Goal: Check status: Check status

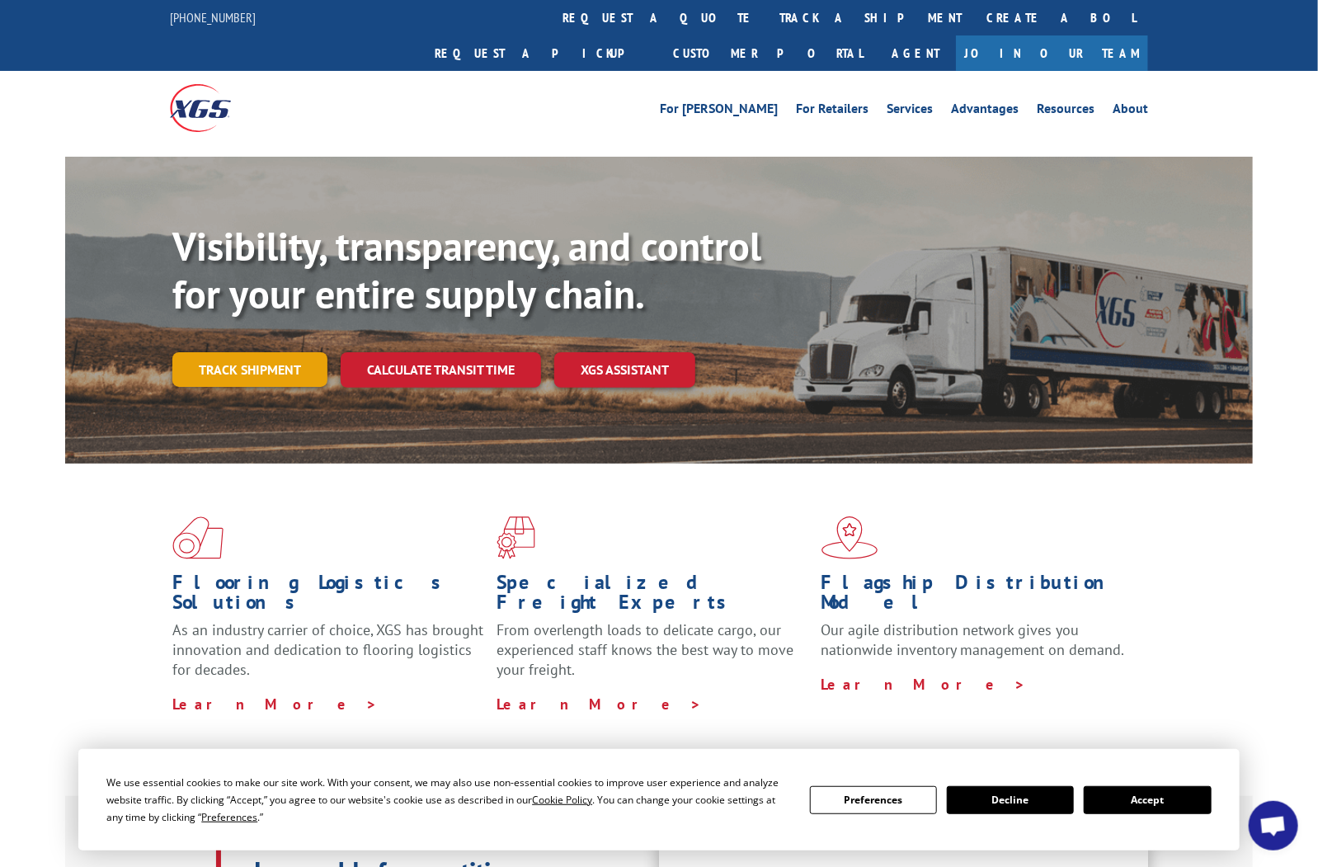
click at [256, 352] on link "Track shipment" at bounding box center [249, 369] width 155 height 35
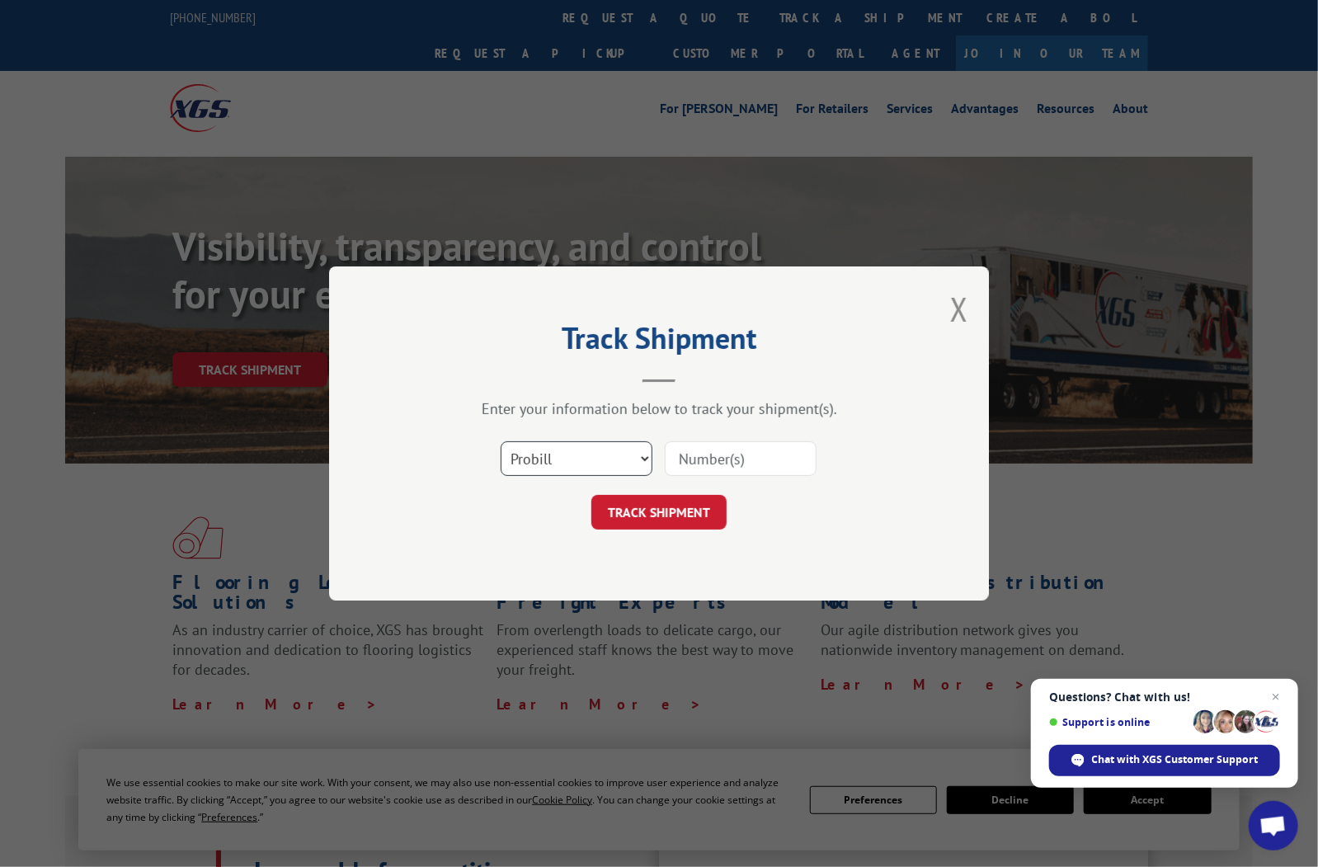
click at [644, 456] on select "Select category... Probill BOL PO" at bounding box center [577, 458] width 152 height 35
select select "bol"
click at [501, 441] on select "Select category... Probill BOL PO" at bounding box center [577, 458] width 152 height 35
click at [689, 452] on input at bounding box center [741, 458] width 152 height 35
paste input "XGI #4019590/4019591"
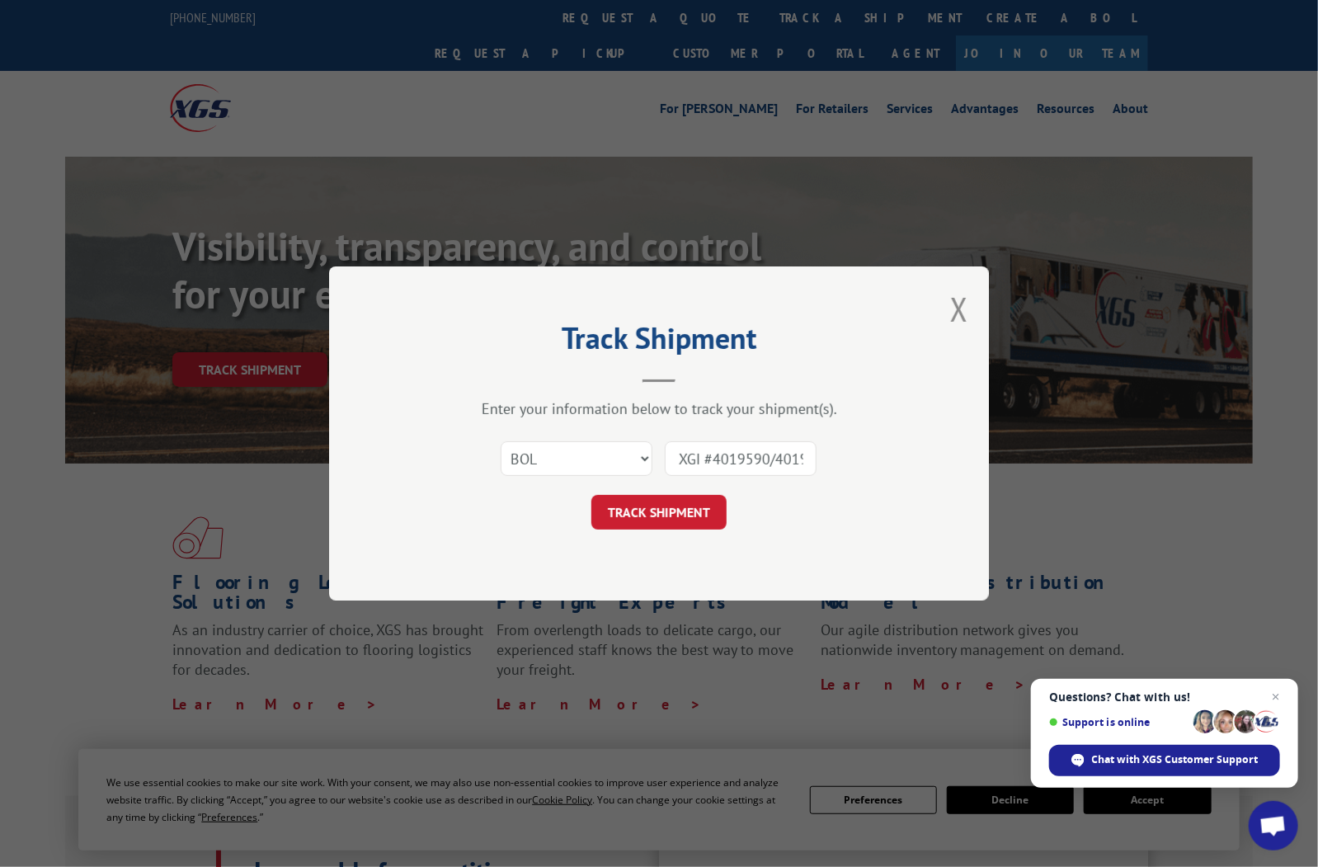
scroll to position [0, 27]
type input "XGI #4019590/4019591"
click at [673, 511] on button "TRACK SHIPMENT" at bounding box center [658, 512] width 135 height 35
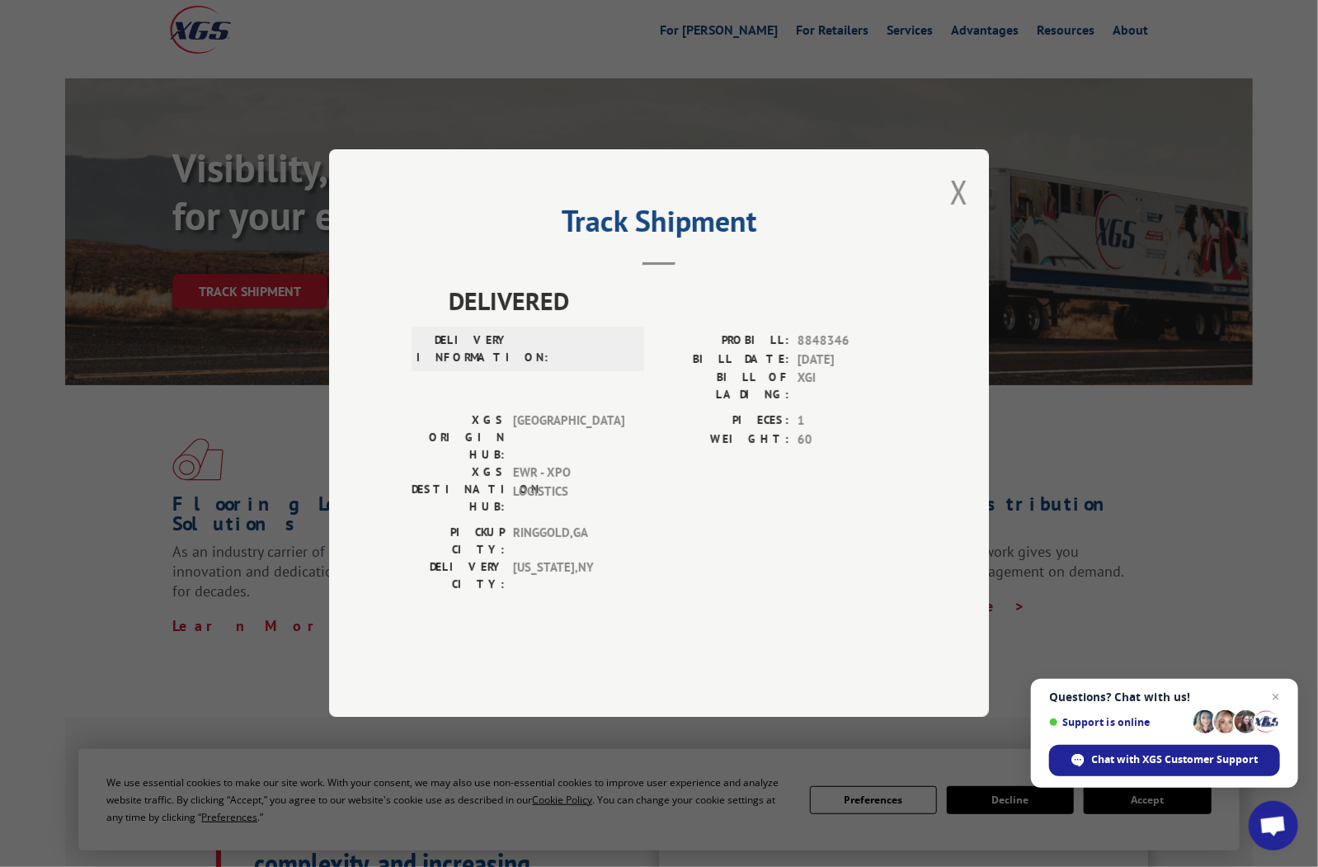
scroll to position [82, 0]
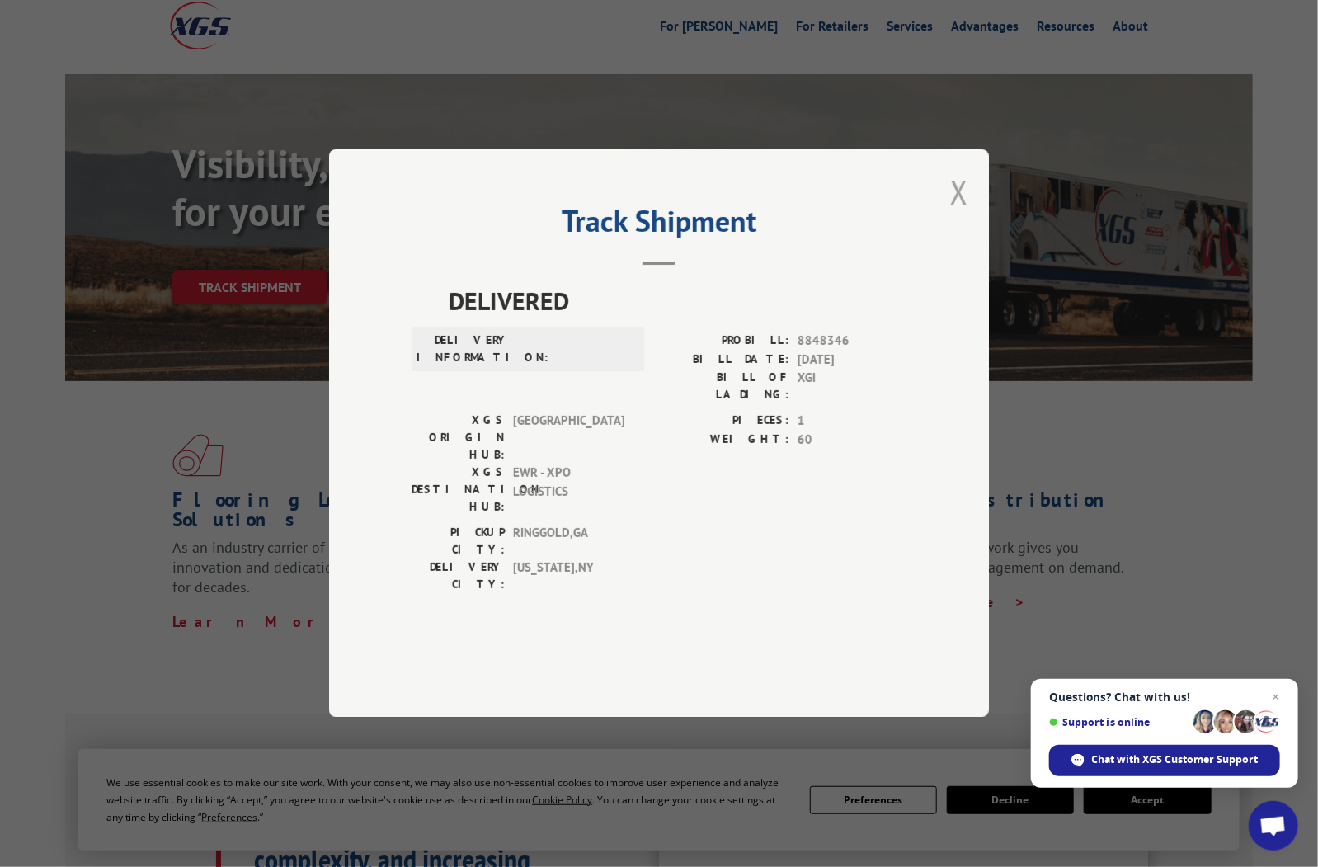
click at [958, 214] on button "Close modal" at bounding box center [959, 192] width 18 height 44
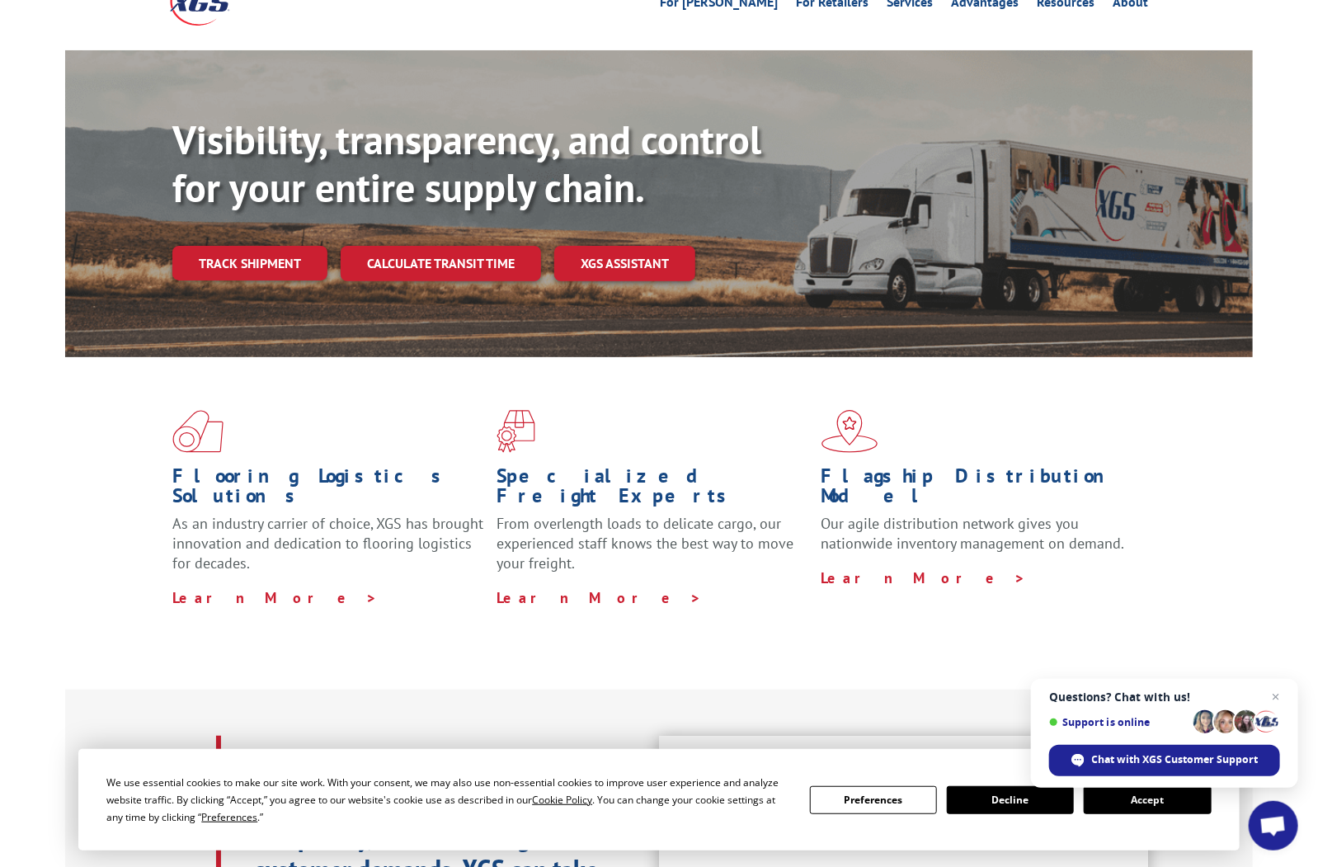
scroll to position [0, 0]
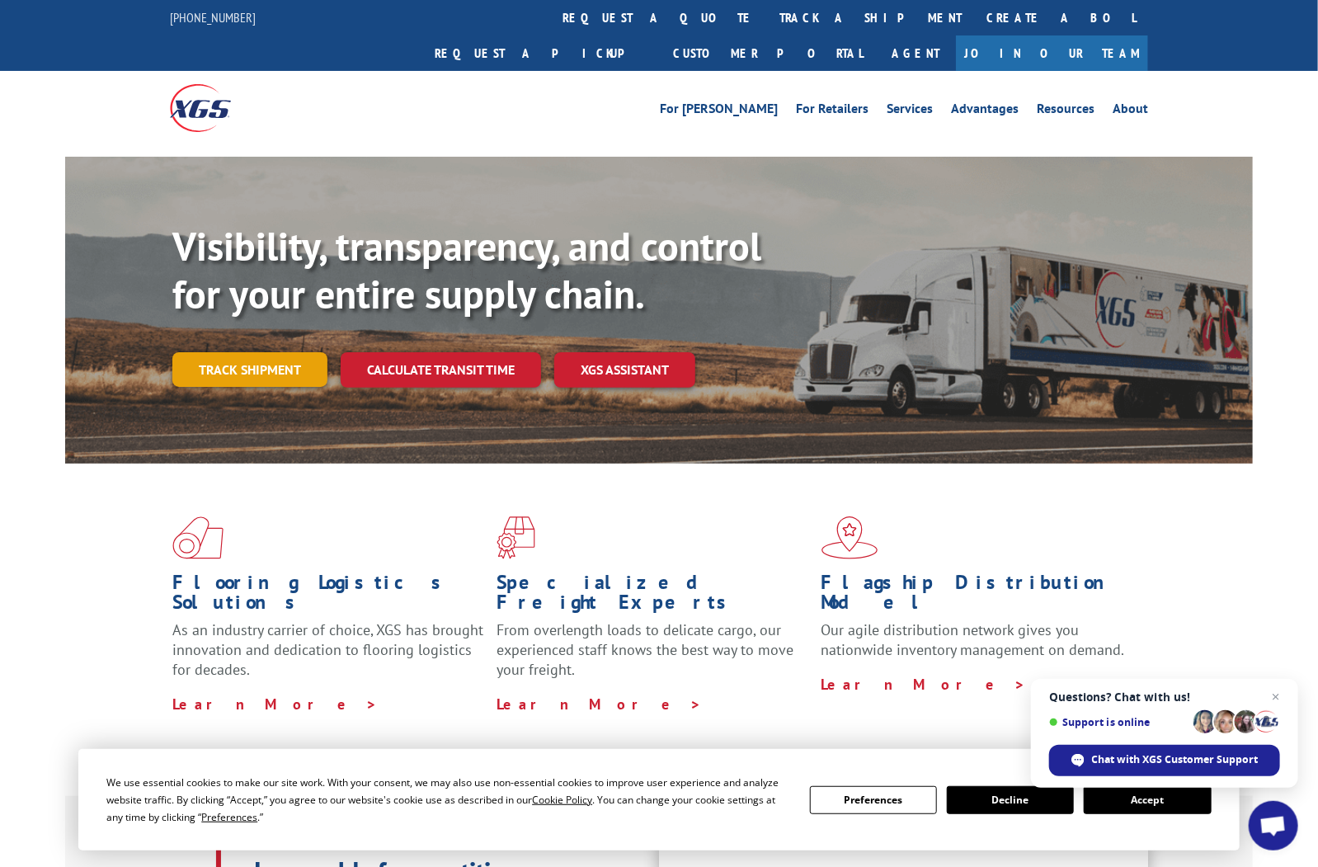
click at [242, 352] on link "Track shipment" at bounding box center [249, 369] width 155 height 35
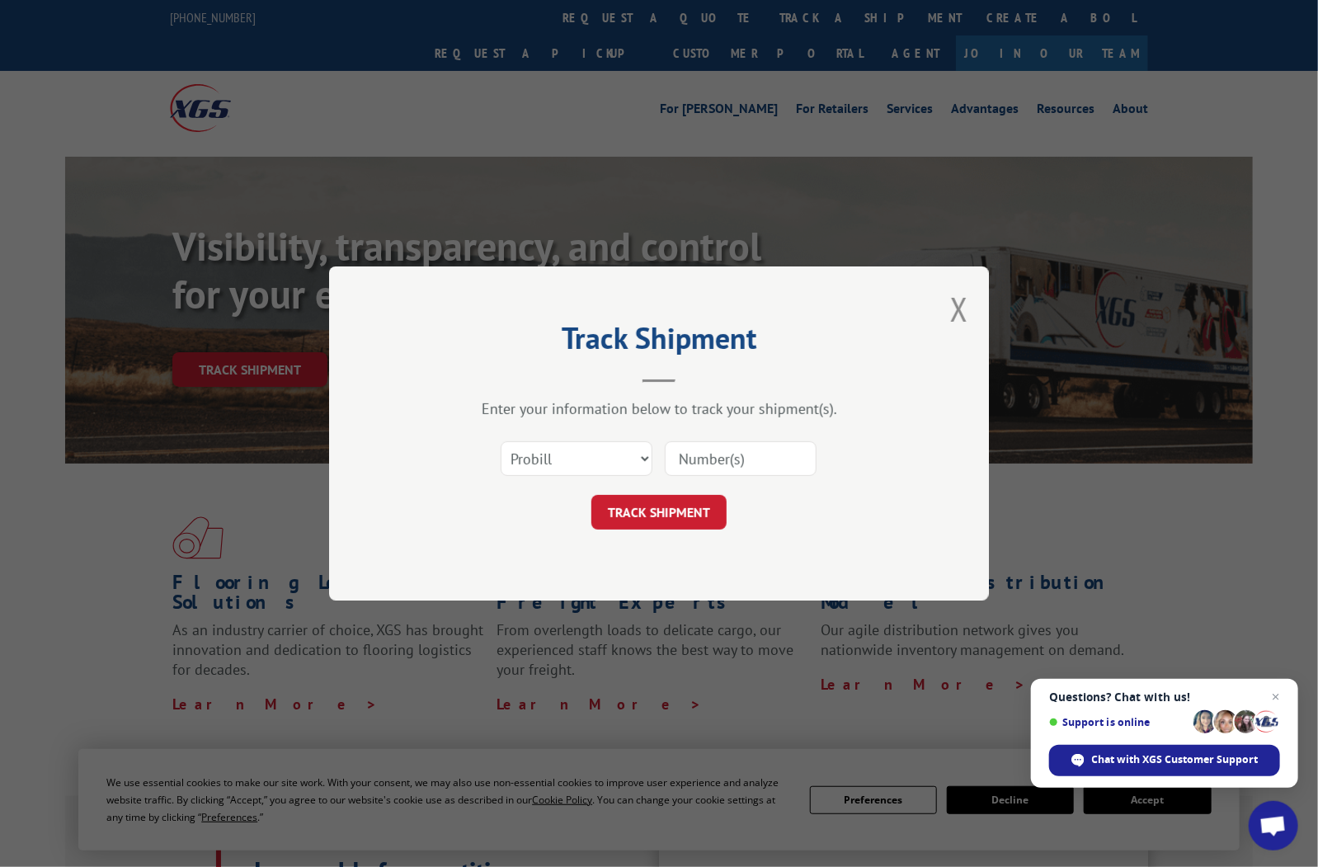
paste input "XGI #4019590/4019591"
type input "XGI #4019590/4019591"
click at [696, 511] on button "TRACK SHIPMENT" at bounding box center [658, 512] width 135 height 35
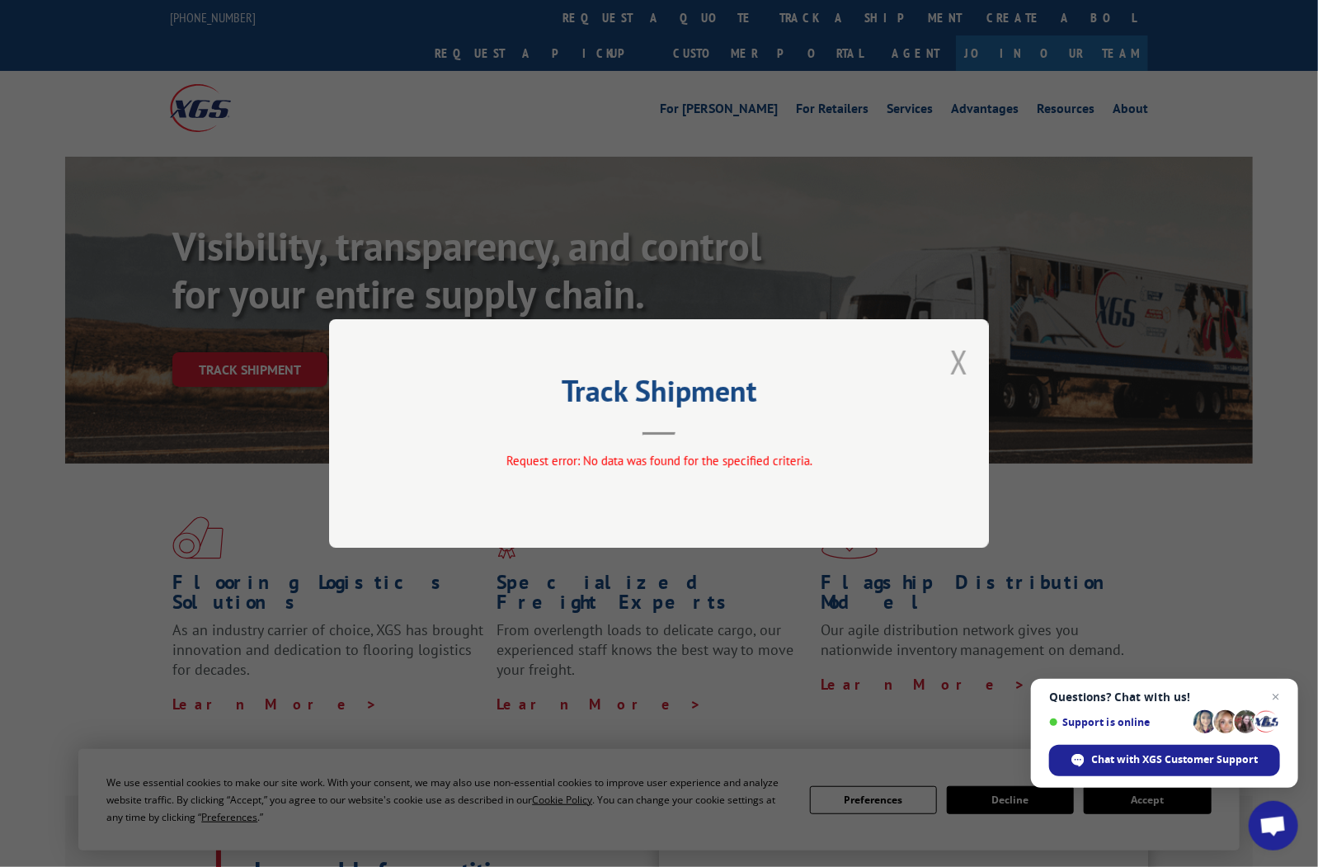
click at [963, 362] on button "Close modal" at bounding box center [959, 362] width 18 height 44
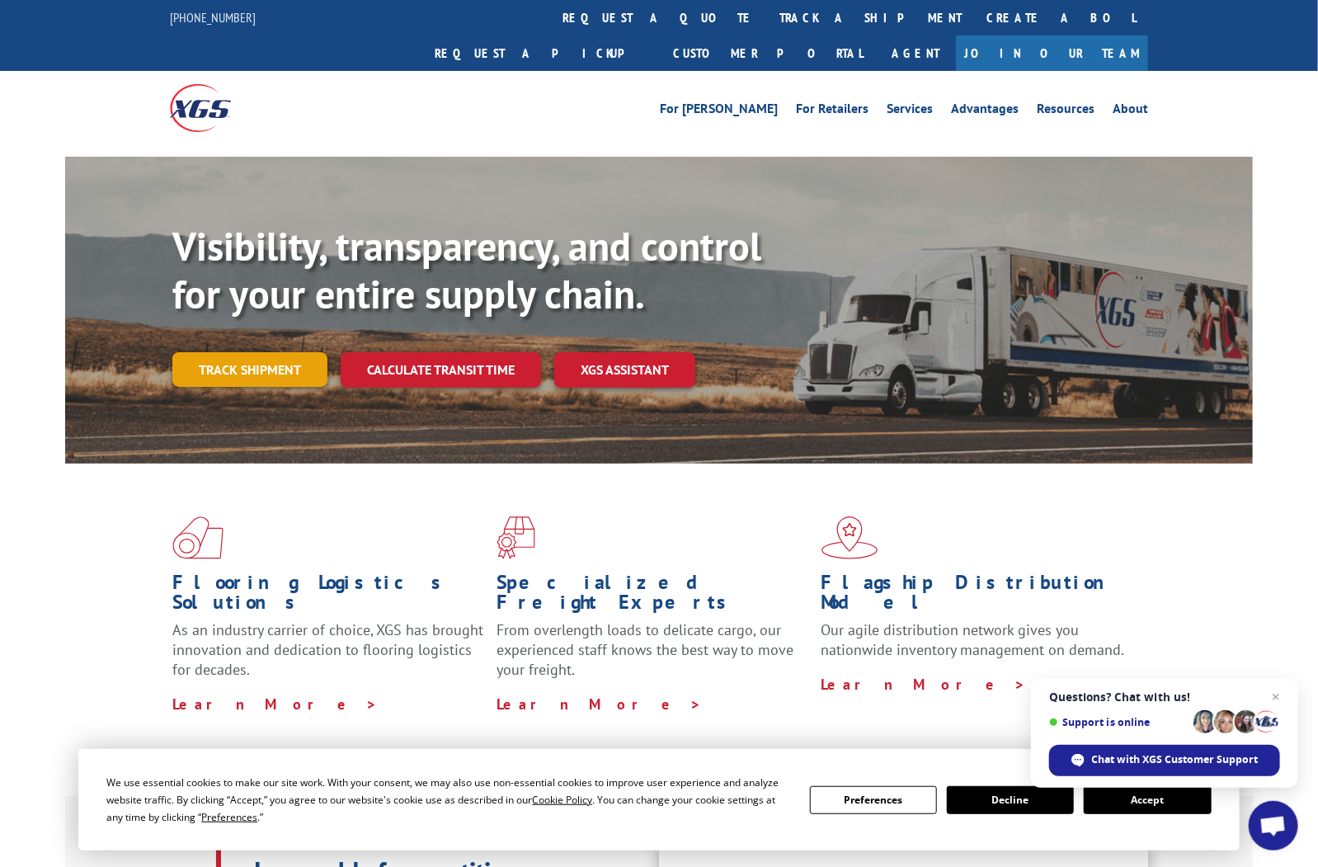
click at [243, 352] on link "Track shipment" at bounding box center [249, 369] width 155 height 35
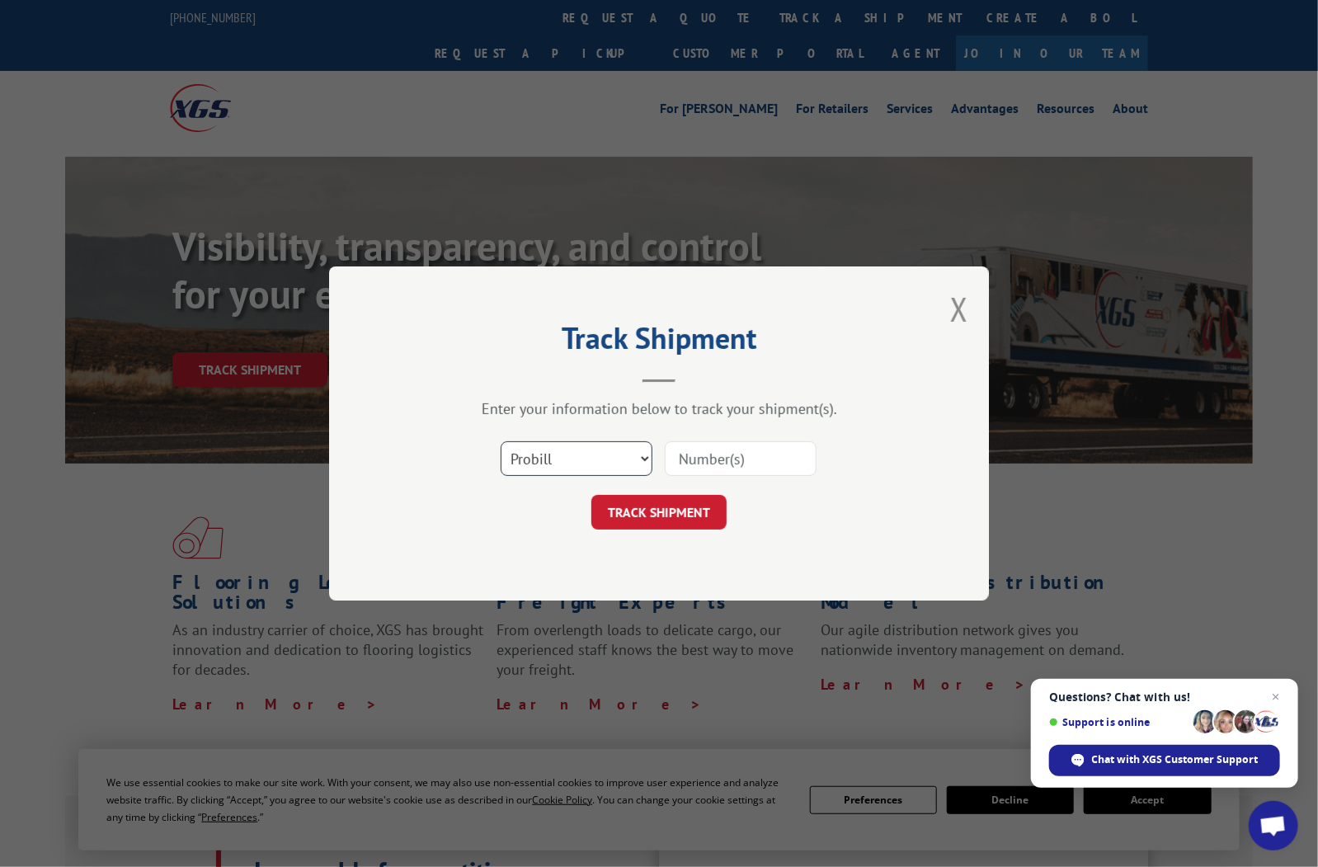
click at [648, 454] on select "Select category... Probill BOL PO" at bounding box center [577, 458] width 152 height 35
select select "bol"
click at [501, 441] on select "Select category... Probill BOL PO" at bounding box center [577, 458] width 152 height 35
click at [706, 450] on input at bounding box center [741, 458] width 152 height 35
type input "4019590"
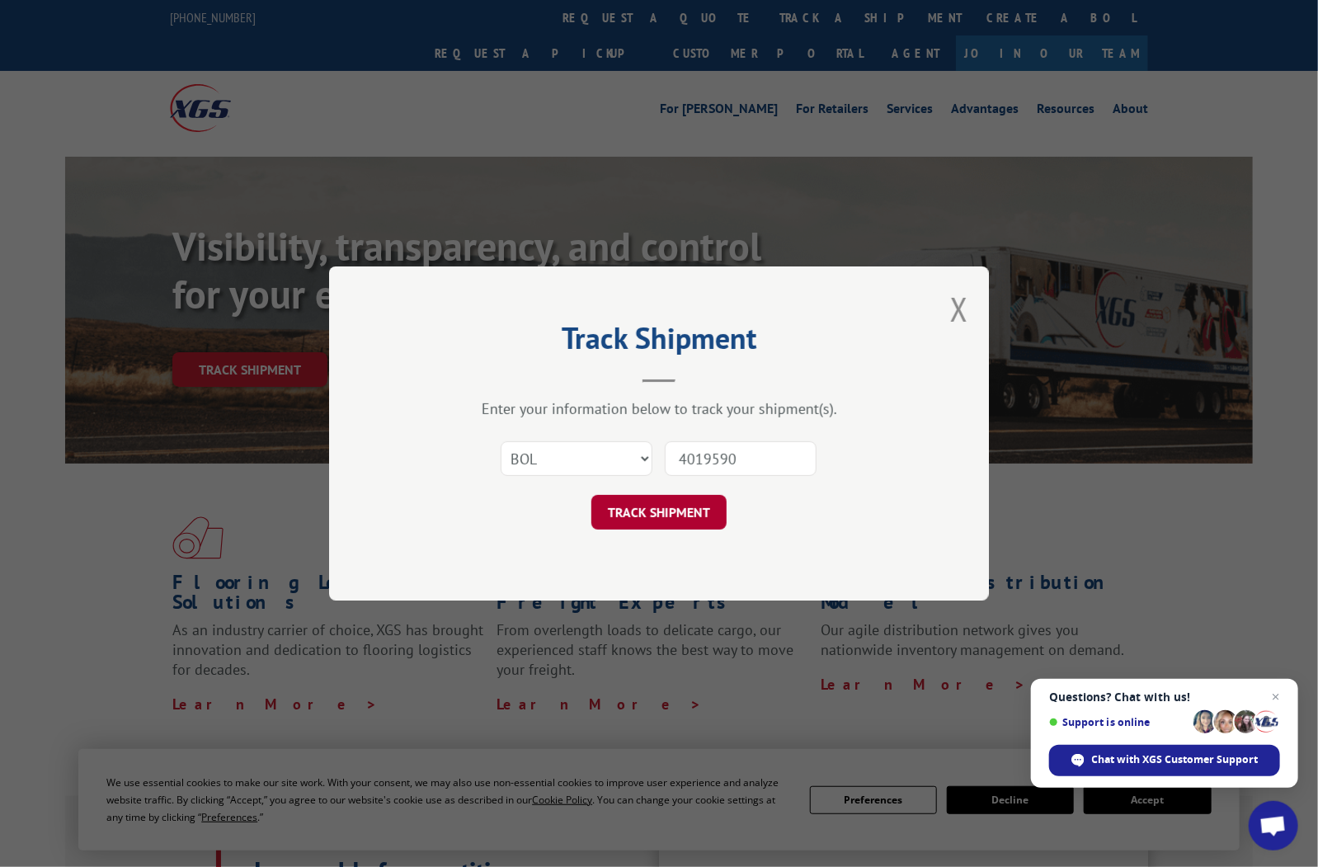
click at [702, 511] on button "TRACK SHIPMENT" at bounding box center [658, 512] width 135 height 35
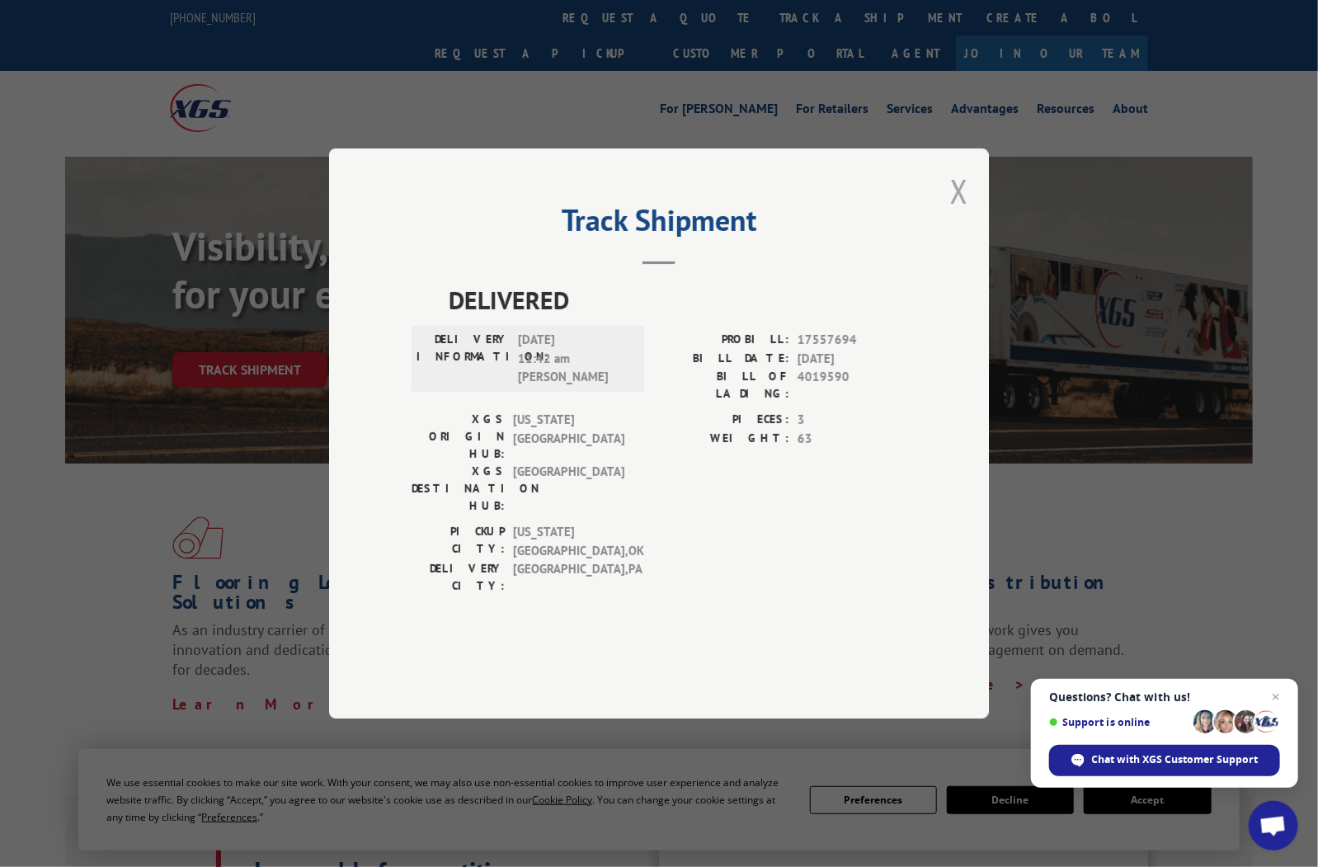
click at [958, 213] on button "Close modal" at bounding box center [959, 191] width 18 height 44
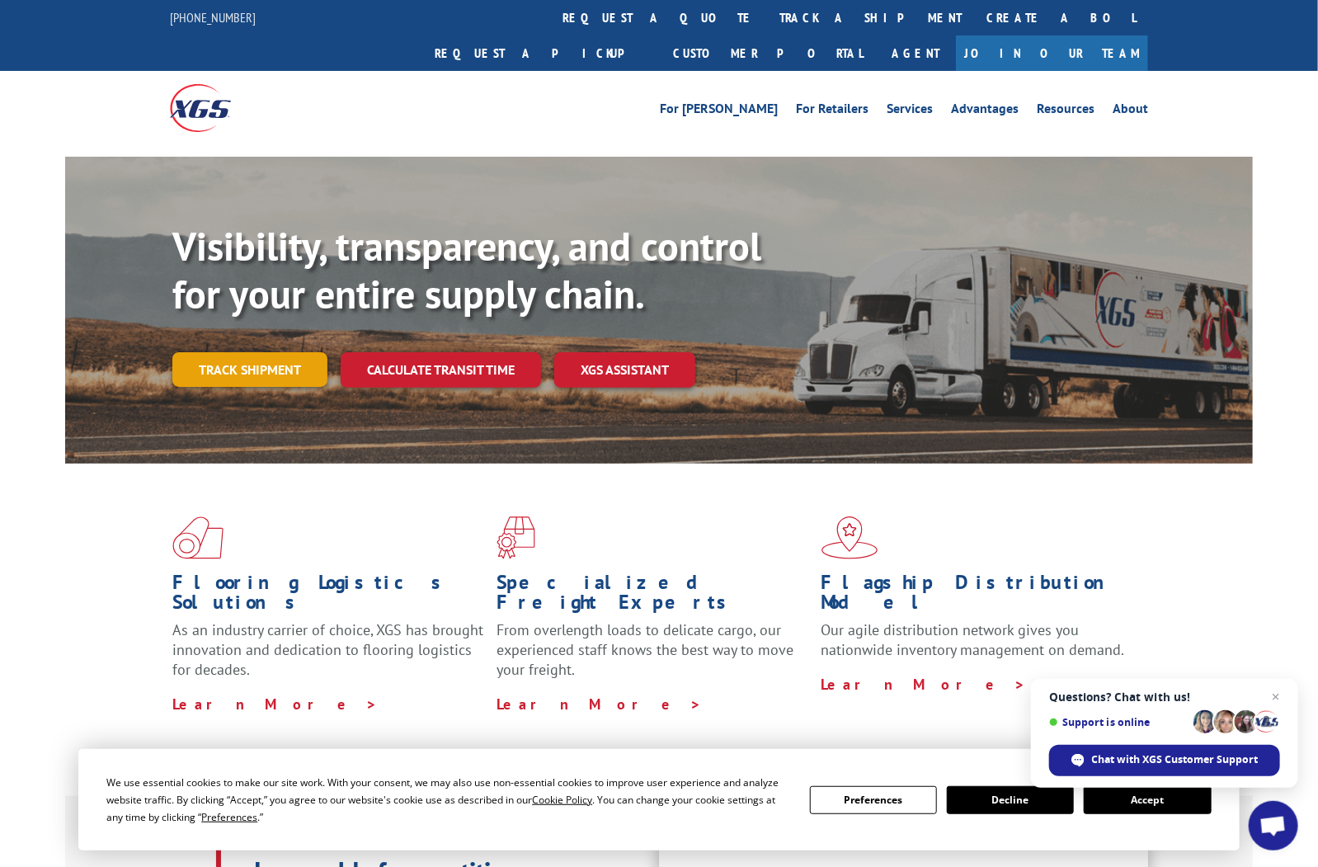
click at [267, 352] on link "Track shipment" at bounding box center [249, 369] width 155 height 35
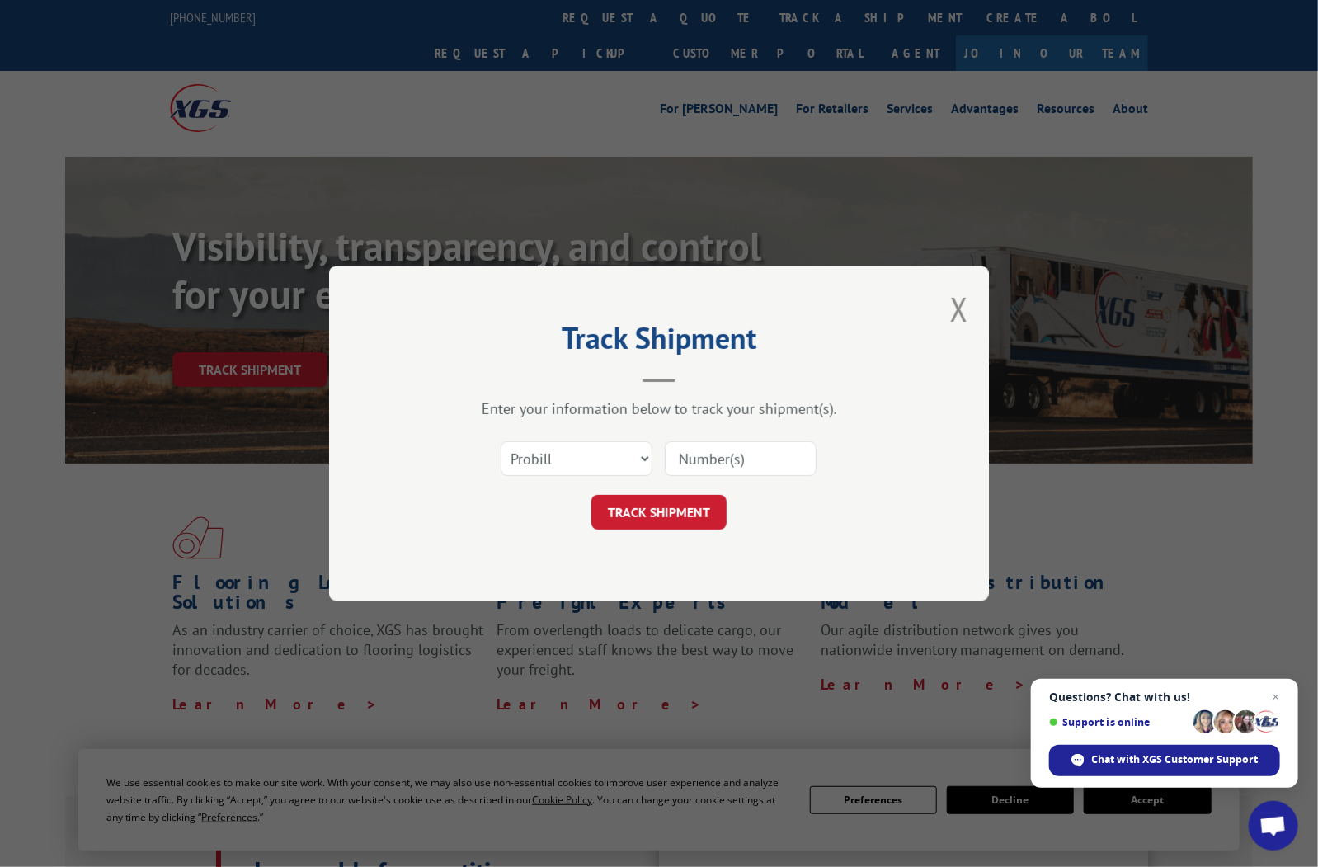
click at [722, 458] on input at bounding box center [741, 458] width 152 height 35
click at [736, 457] on input at bounding box center [741, 458] width 152 height 35
type input "4019590"
click button "TRACK SHIPMENT" at bounding box center [658, 512] width 135 height 35
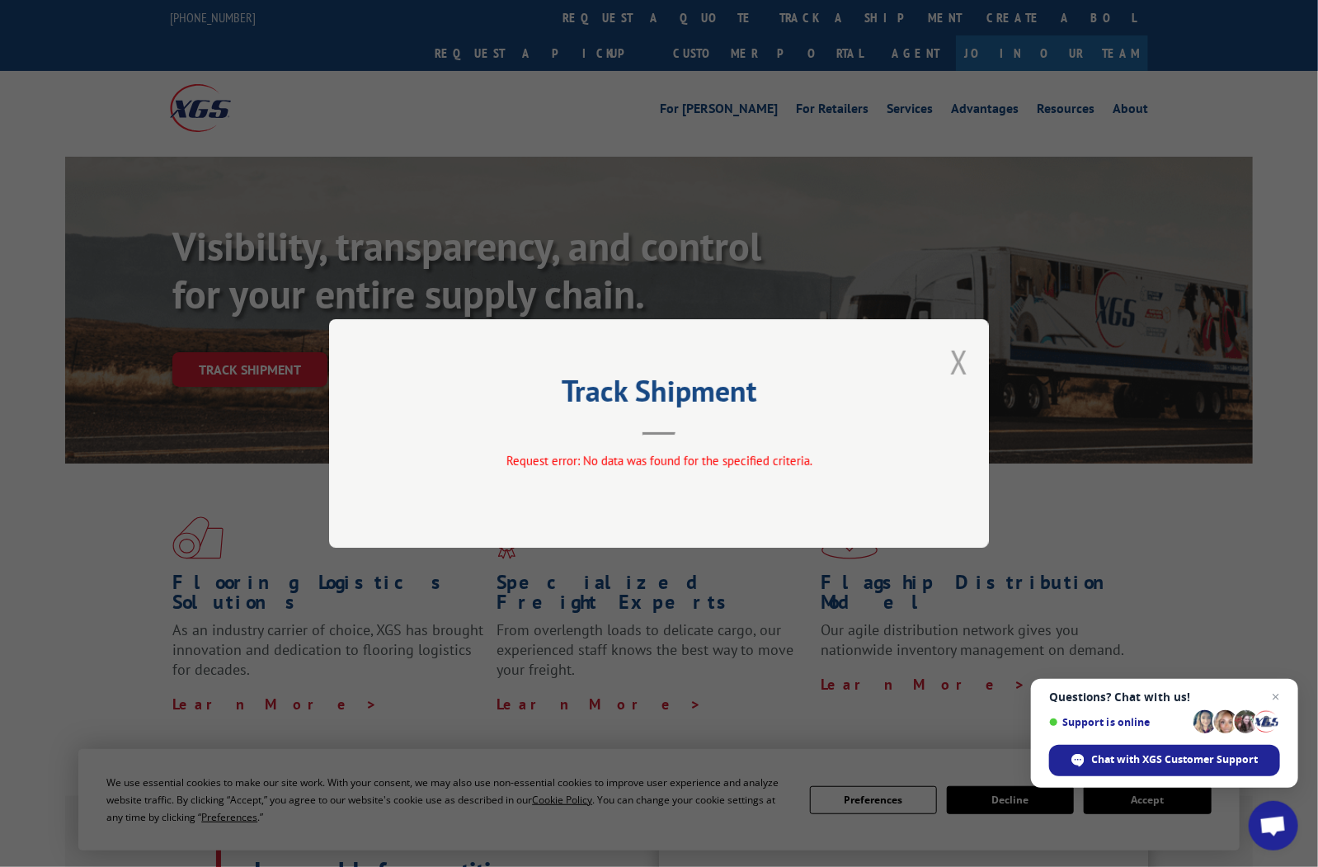
click at [960, 365] on button "Close modal" at bounding box center [959, 362] width 18 height 44
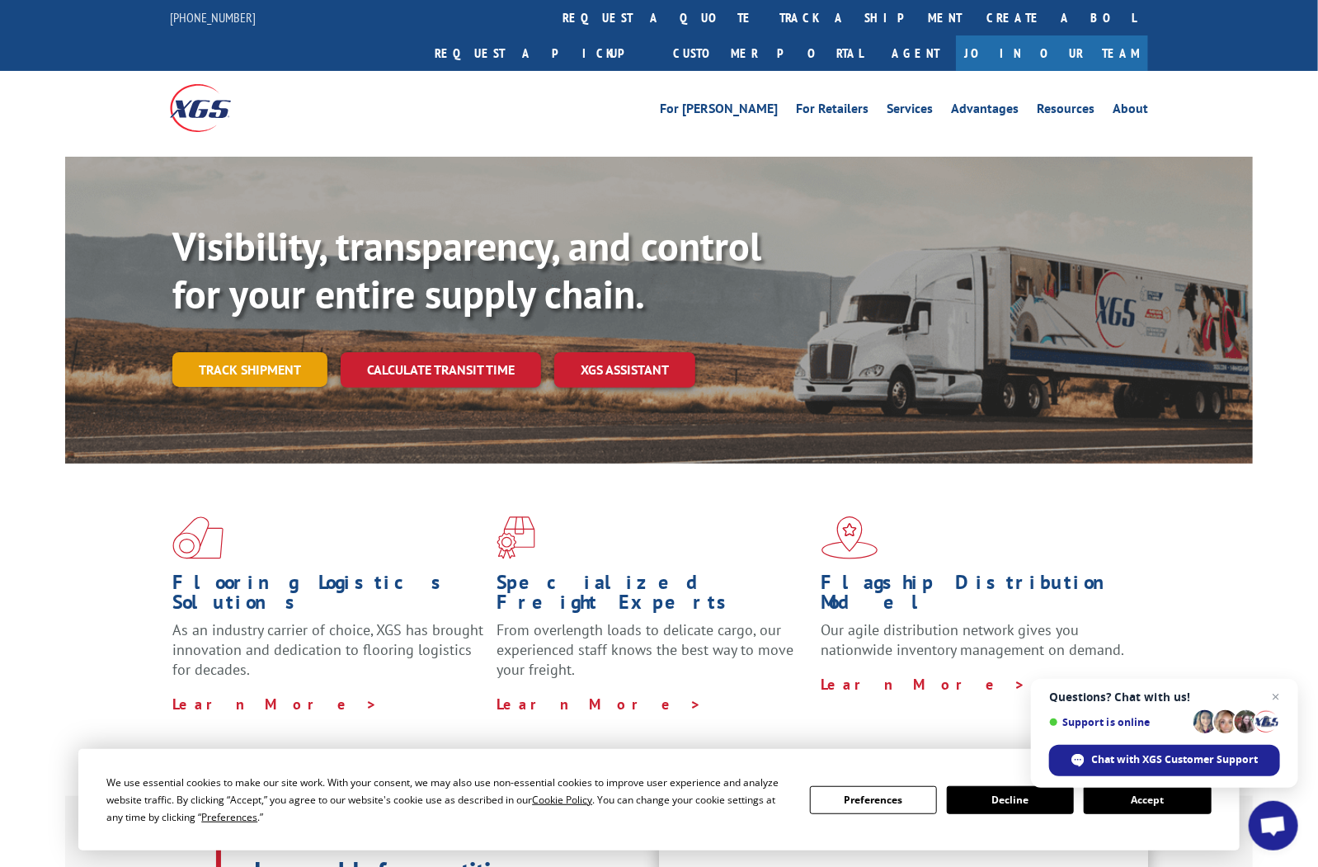
click at [281, 352] on link "Track shipment" at bounding box center [249, 369] width 155 height 35
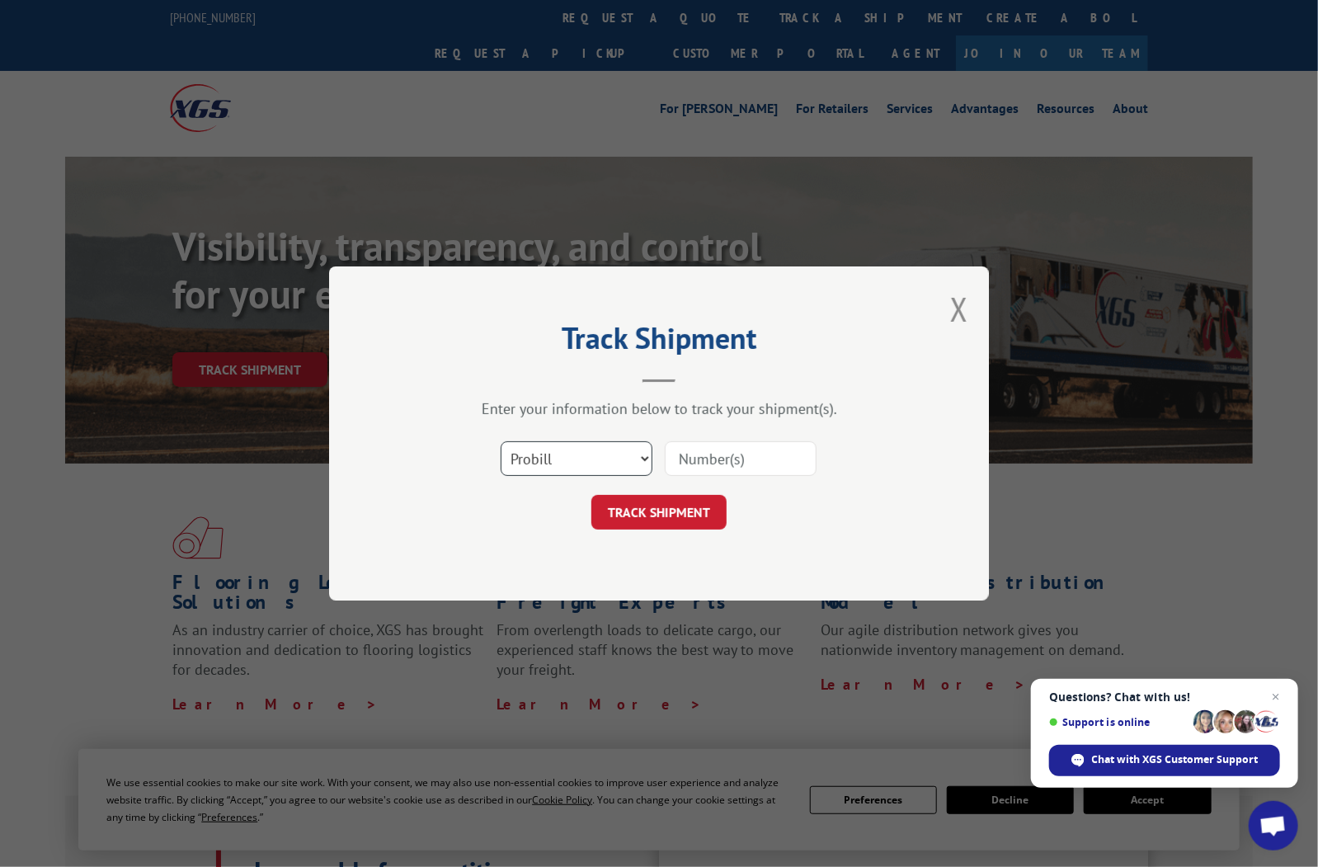
click at [644, 452] on select "Select category... Probill BOL PO" at bounding box center [577, 458] width 152 height 35
select select "bol"
click at [501, 441] on select "Select category... Probill BOL PO" at bounding box center [577, 458] width 152 height 35
click at [686, 453] on input at bounding box center [741, 458] width 152 height 35
click at [747, 458] on input at bounding box center [741, 458] width 152 height 35
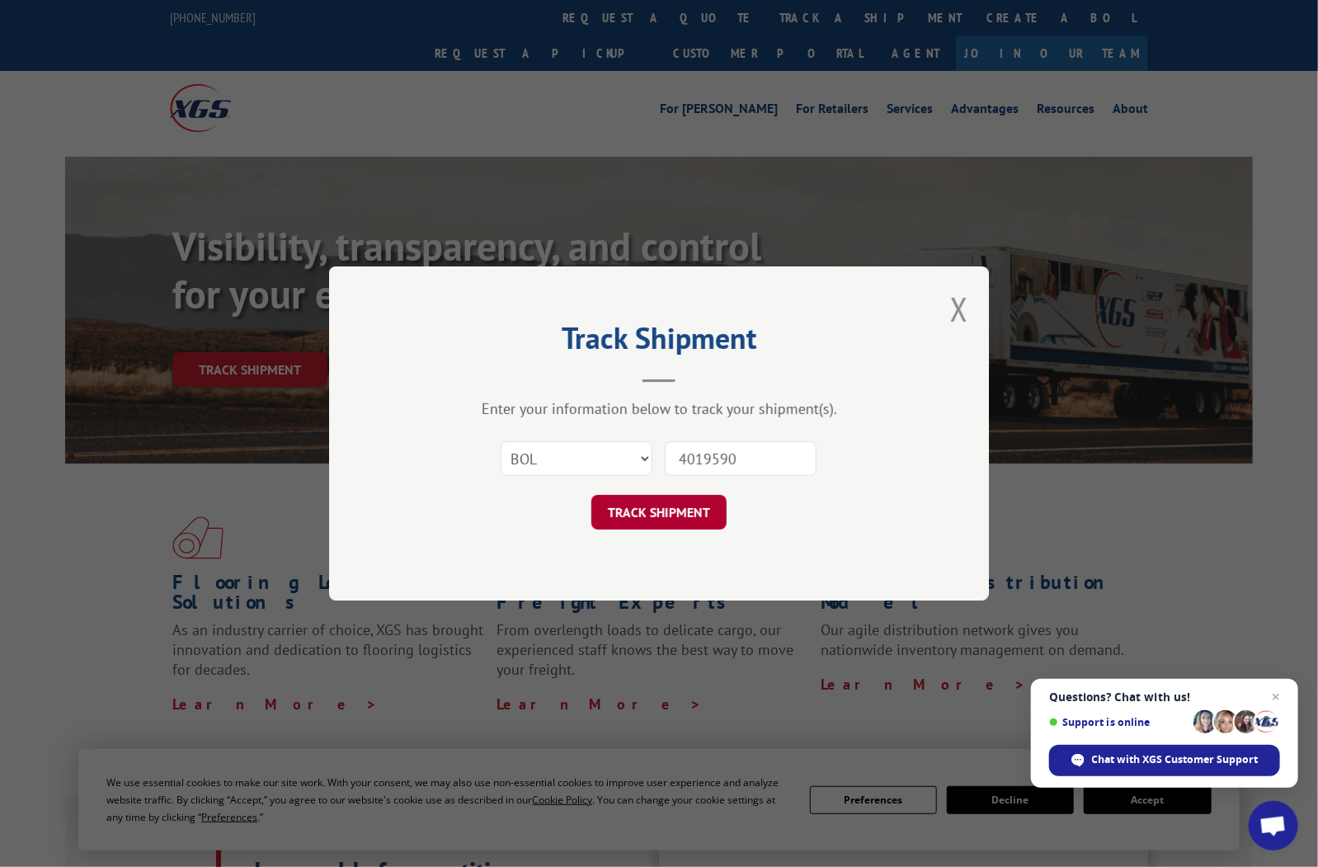
type input "4019590"
click at [676, 515] on button "TRACK SHIPMENT" at bounding box center [658, 512] width 135 height 35
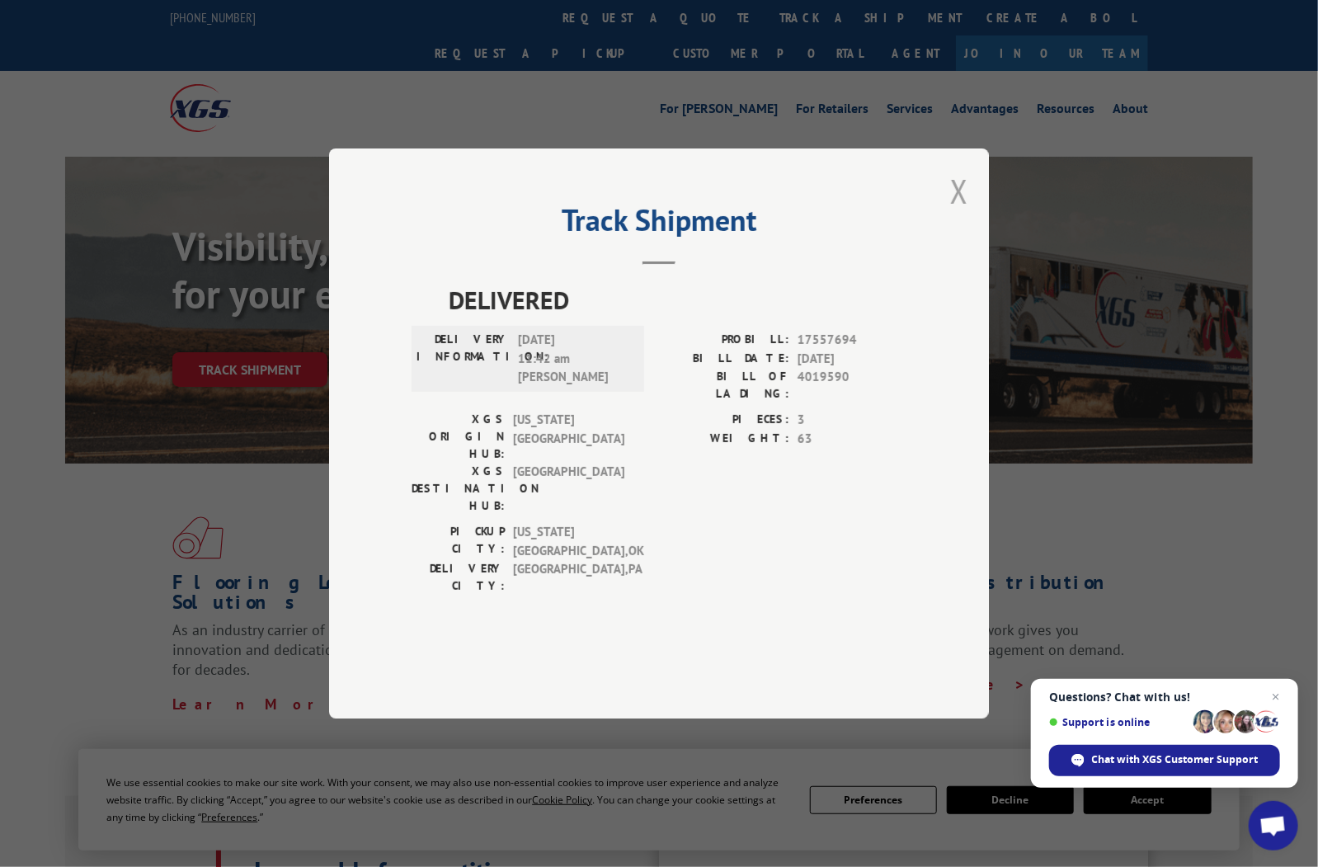
click at [958, 213] on button "Close modal" at bounding box center [959, 191] width 18 height 44
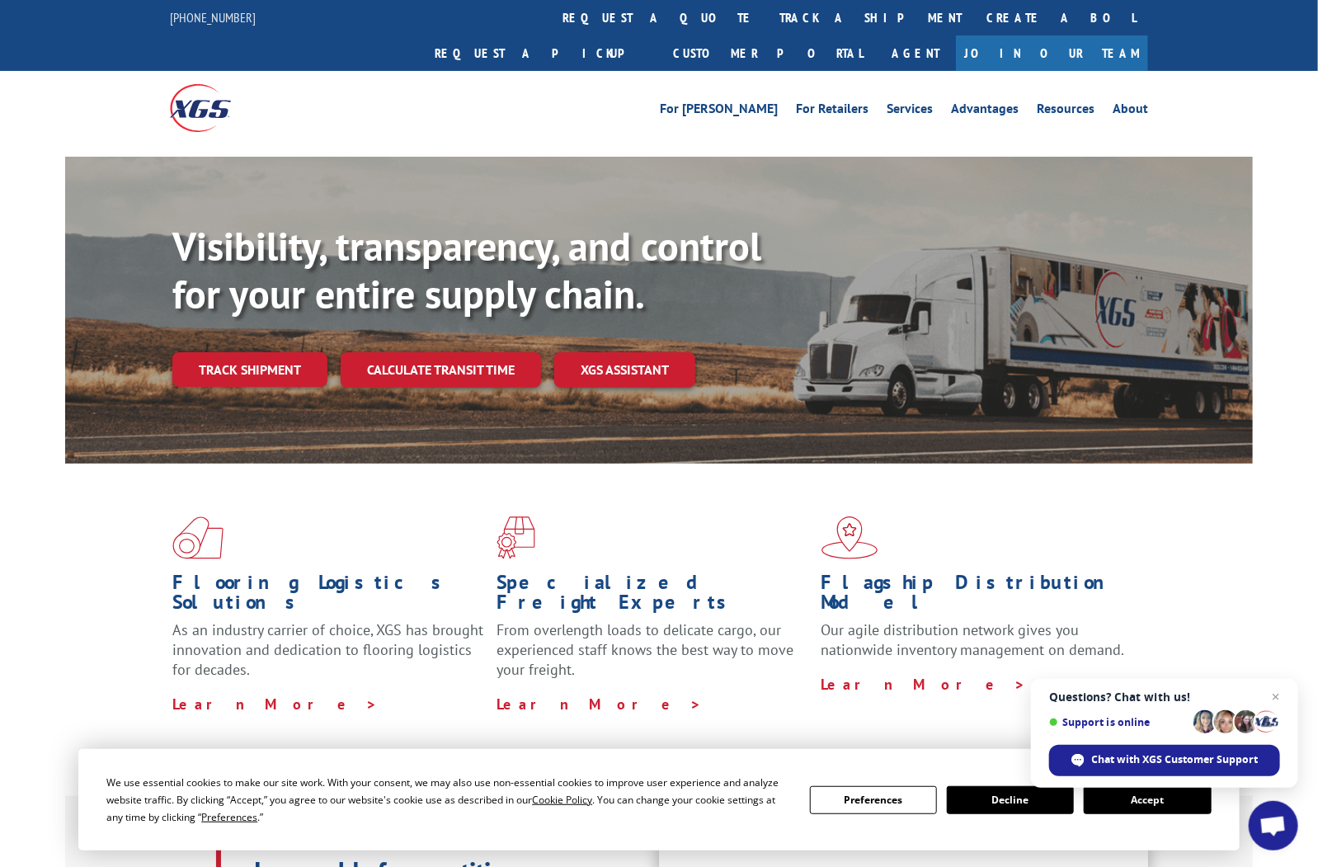
scroll to position [82, 0]
click at [247, 352] on link "Track shipment" at bounding box center [249, 369] width 155 height 35
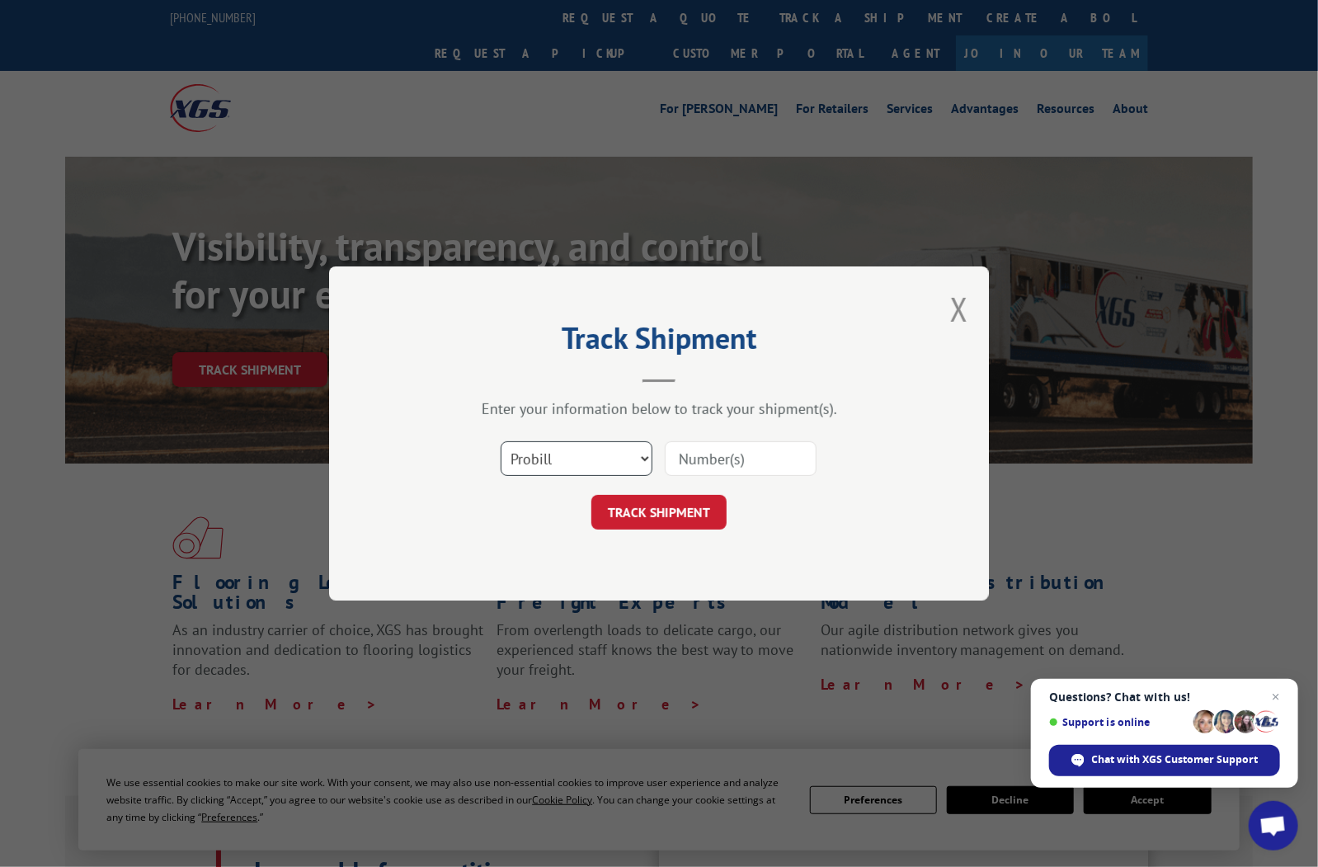
click at [644, 457] on select "Select category... Probill BOL PO" at bounding box center [577, 458] width 152 height 35
click at [624, 457] on select "Select category... Probill BOL PO" at bounding box center [577, 458] width 152 height 35
click at [709, 459] on input at bounding box center [741, 458] width 152 height 35
click at [641, 455] on select "Select category... Probill BOL PO" at bounding box center [577, 458] width 152 height 35
select select "bol"
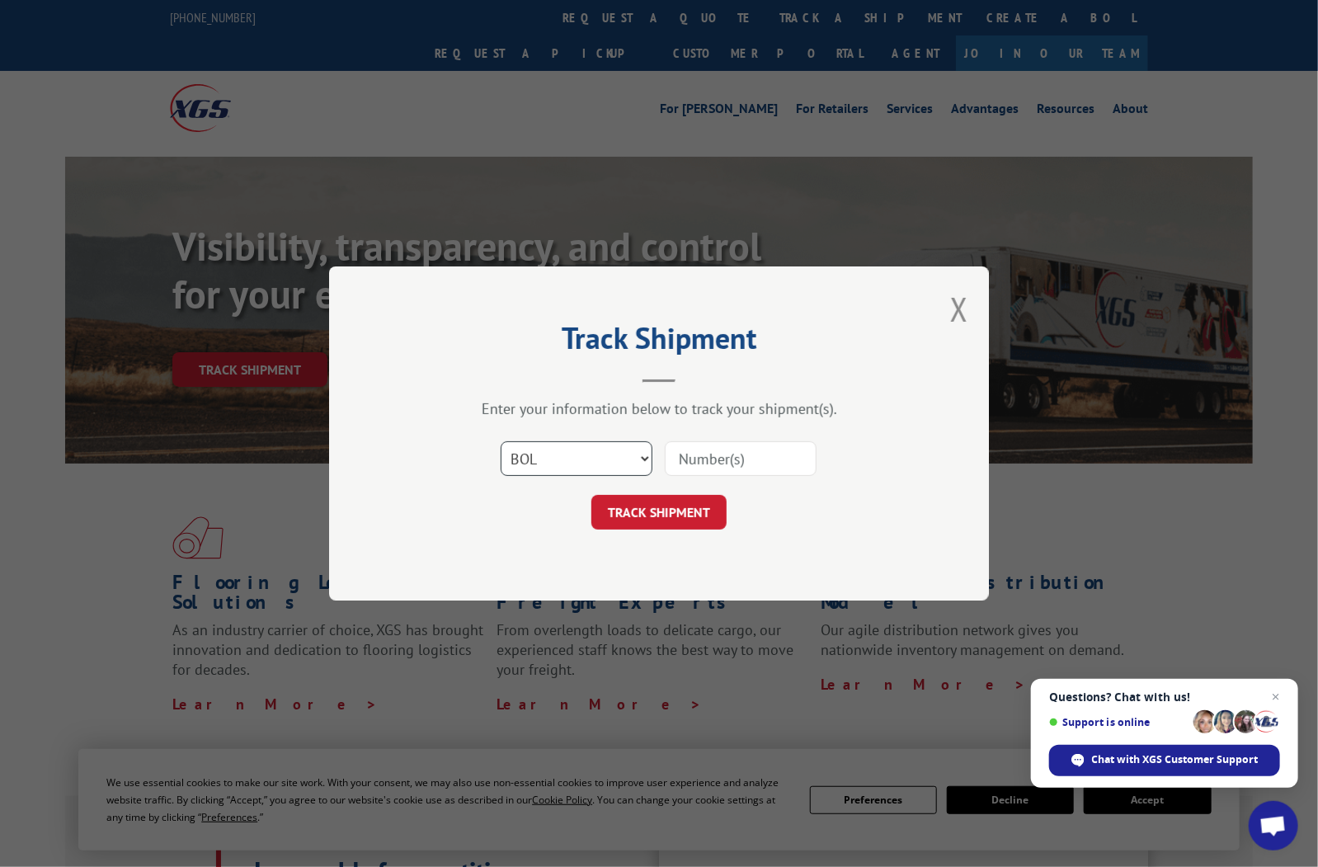
click at [501, 441] on select "Select category... Probill BOL PO" at bounding box center [577, 458] width 152 height 35
click at [696, 458] on input at bounding box center [741, 458] width 152 height 35
type input "4019591"
click at [676, 507] on button "TRACK SHIPMENT" at bounding box center [658, 512] width 135 height 35
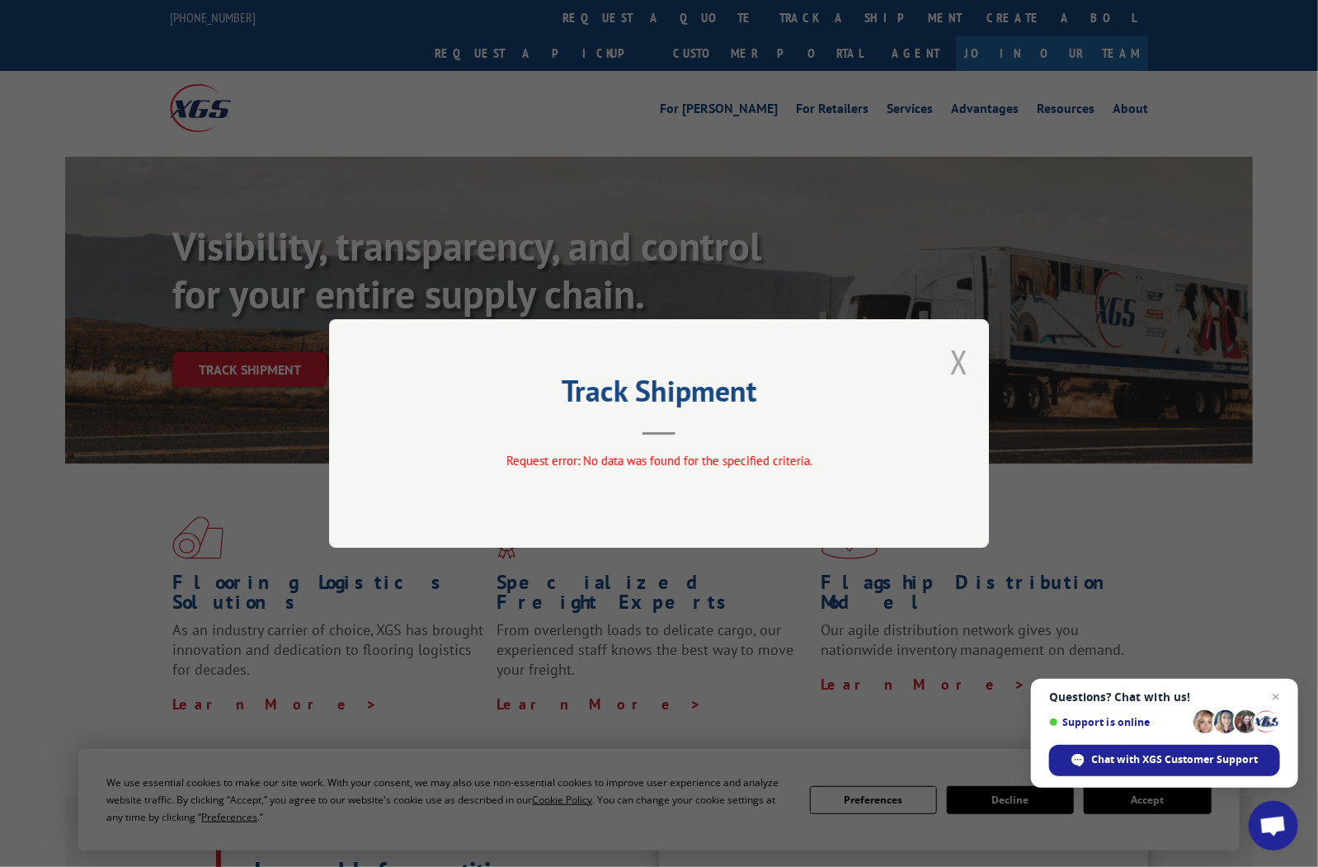
click at [962, 353] on button "Close modal" at bounding box center [959, 362] width 18 height 44
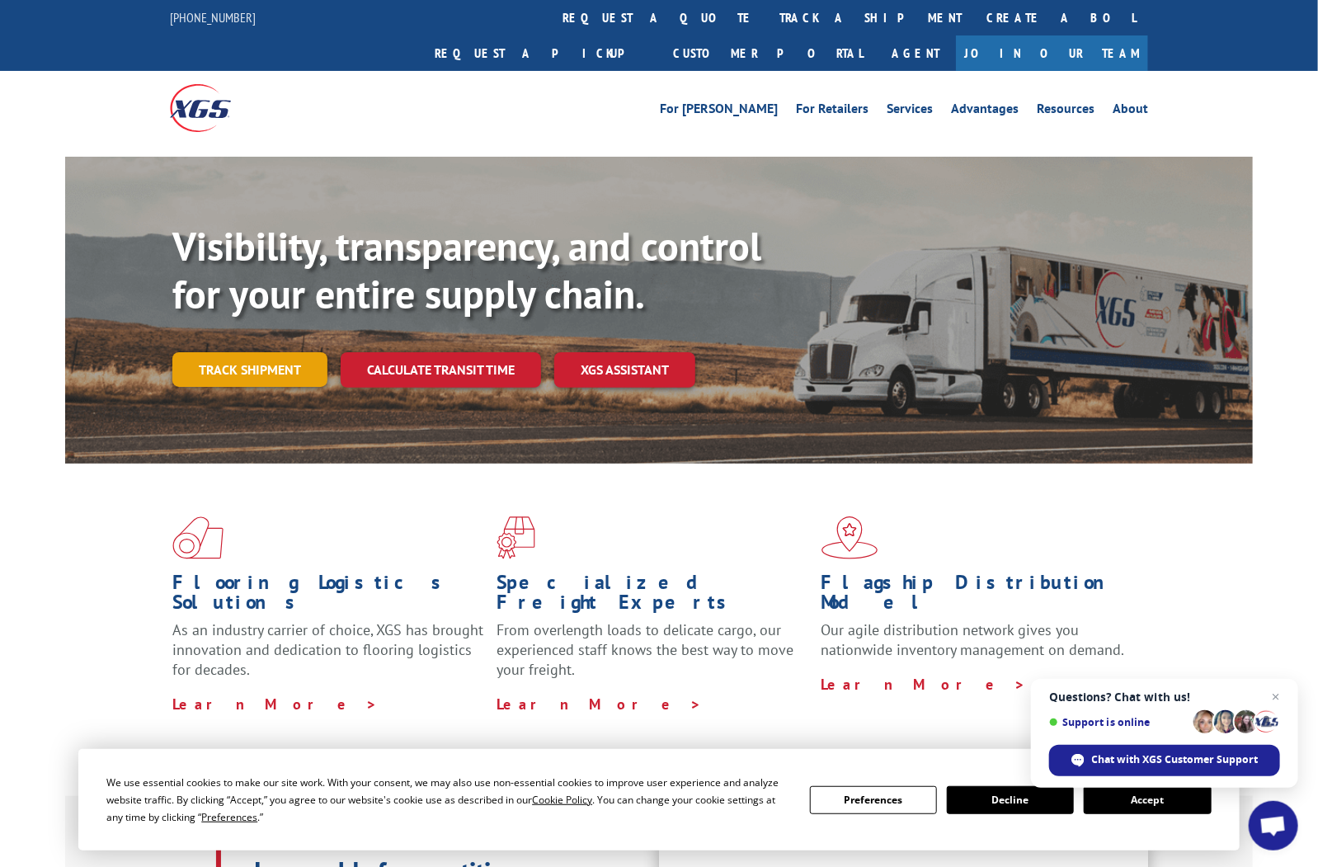
click at [264, 352] on link "Track shipment" at bounding box center [249, 369] width 155 height 35
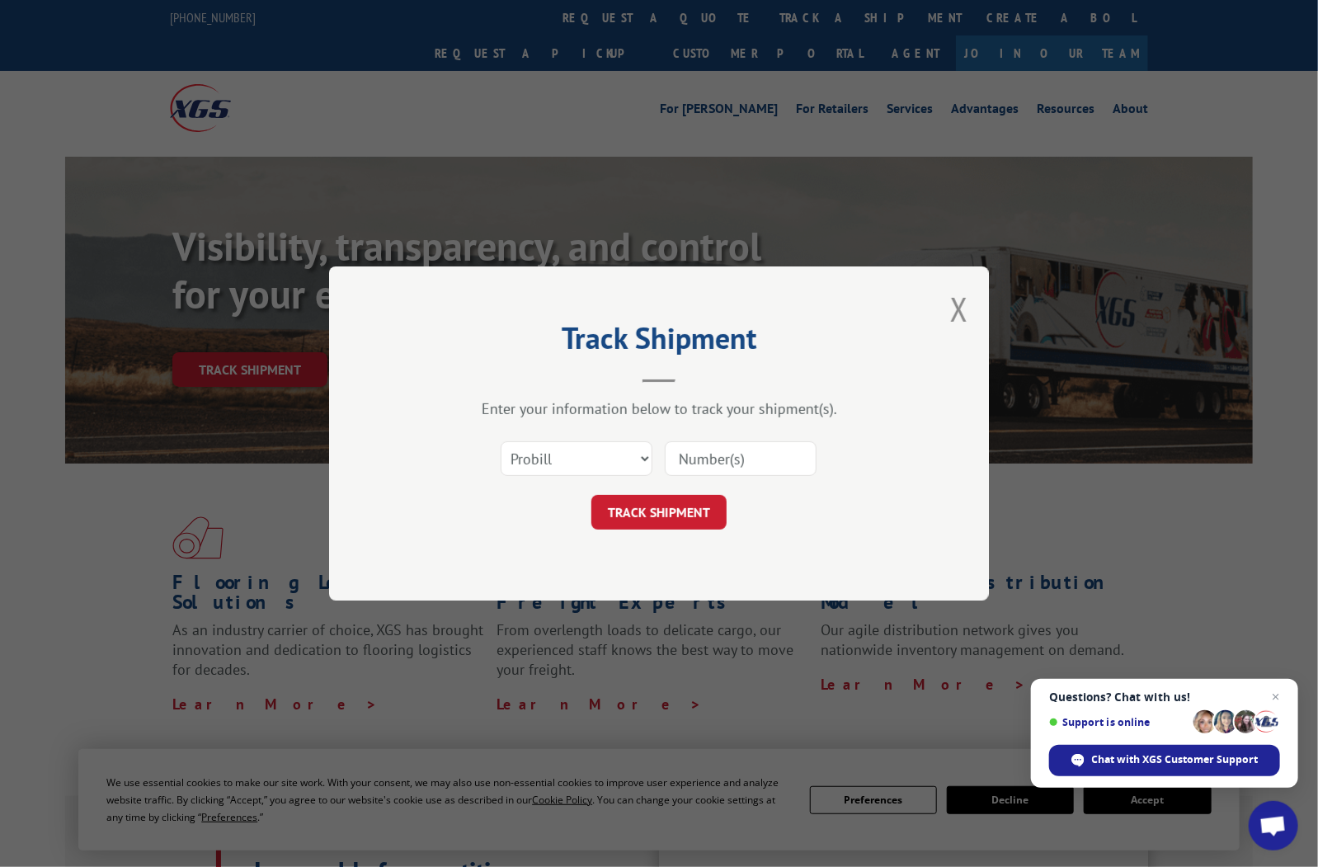
click at [716, 460] on input at bounding box center [741, 458] width 152 height 35
type input "4019591"
click button "TRACK SHIPMENT" at bounding box center [658, 512] width 135 height 35
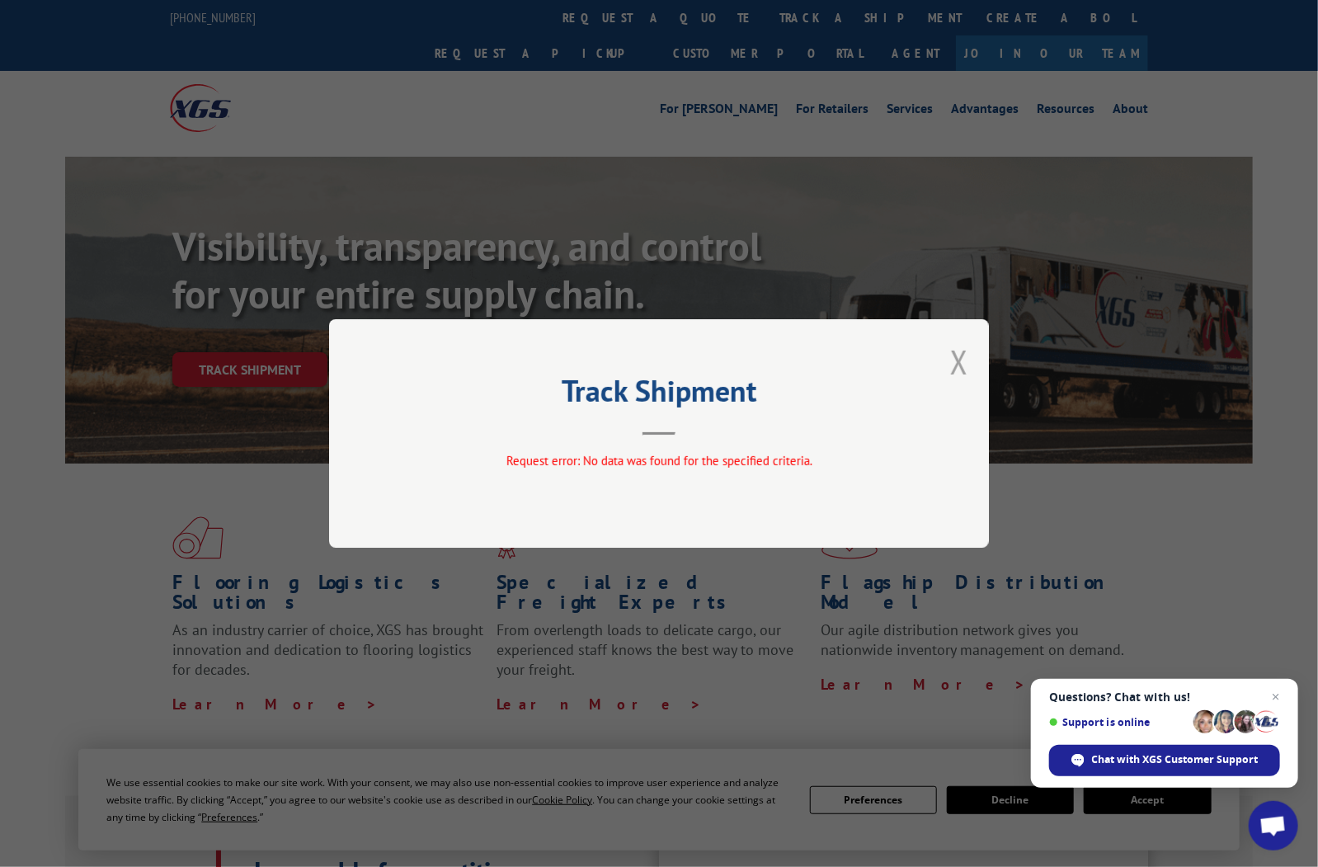
click at [965, 359] on button "Close modal" at bounding box center [959, 362] width 18 height 44
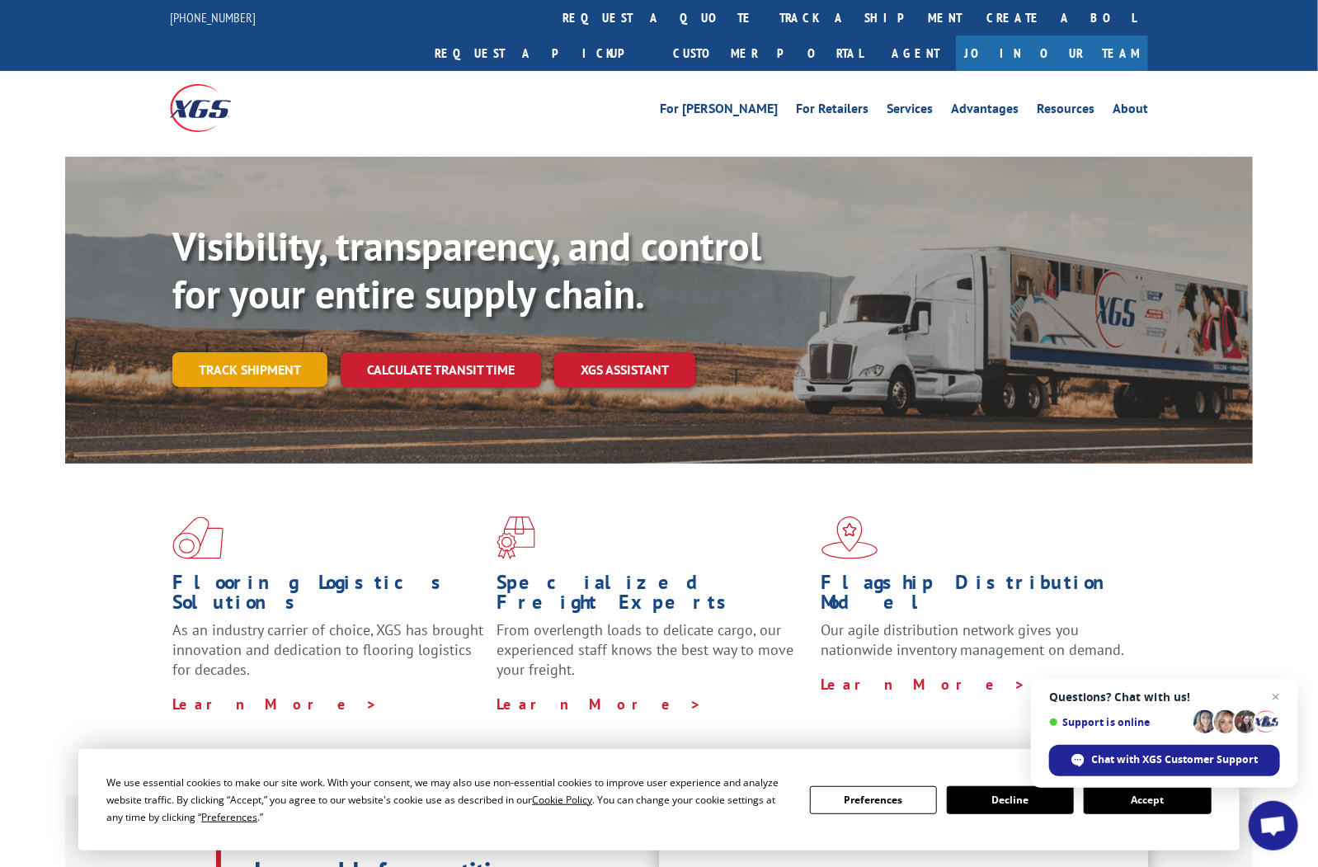
click at [280, 352] on link "Track shipment" at bounding box center [249, 369] width 155 height 35
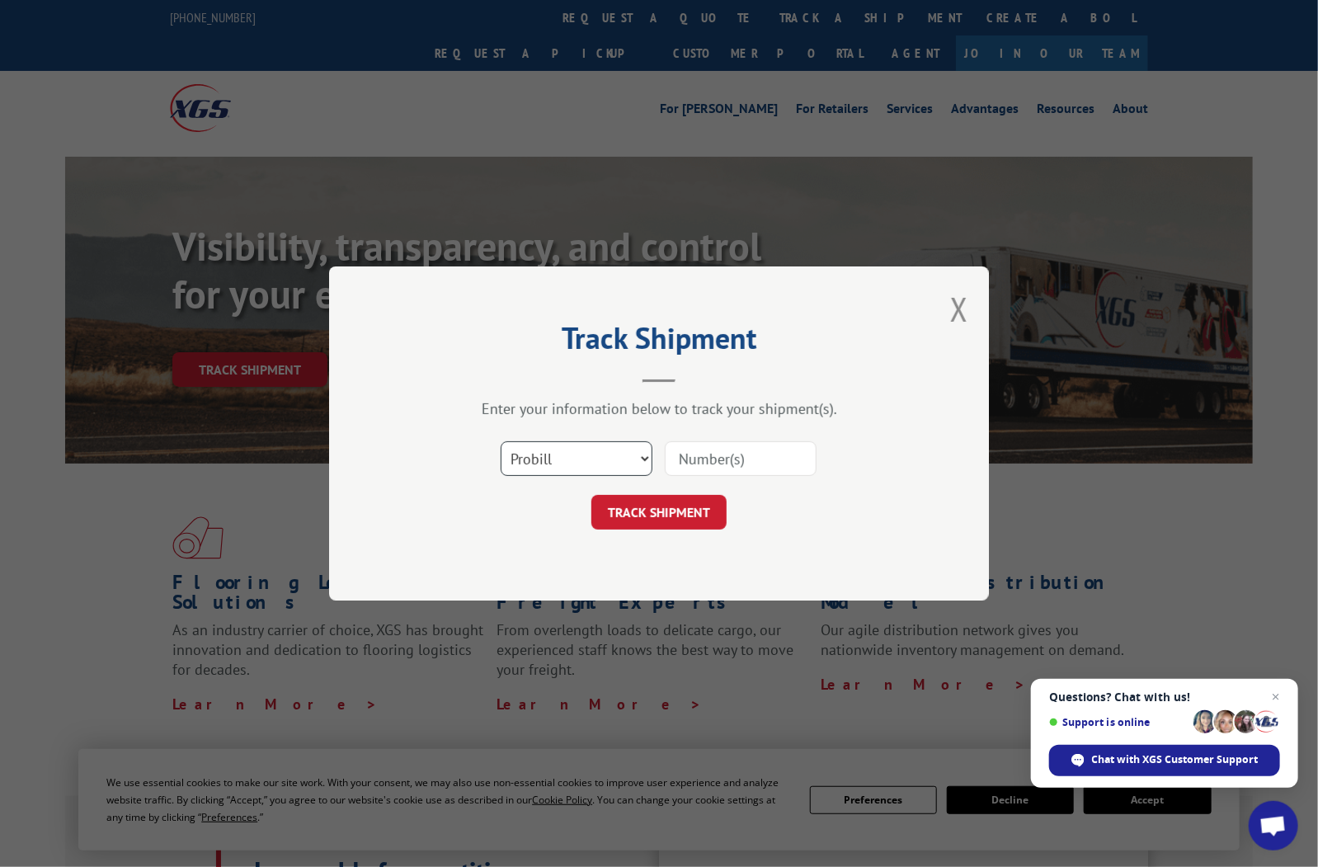
click at [644, 459] on select "Select category... Probill BOL PO" at bounding box center [577, 458] width 152 height 35
select select "po"
click at [501, 441] on select "Select category... Probill BOL PO" at bounding box center [577, 458] width 152 height 35
click at [721, 456] on input at bounding box center [741, 458] width 152 height 35
type input "4019590"
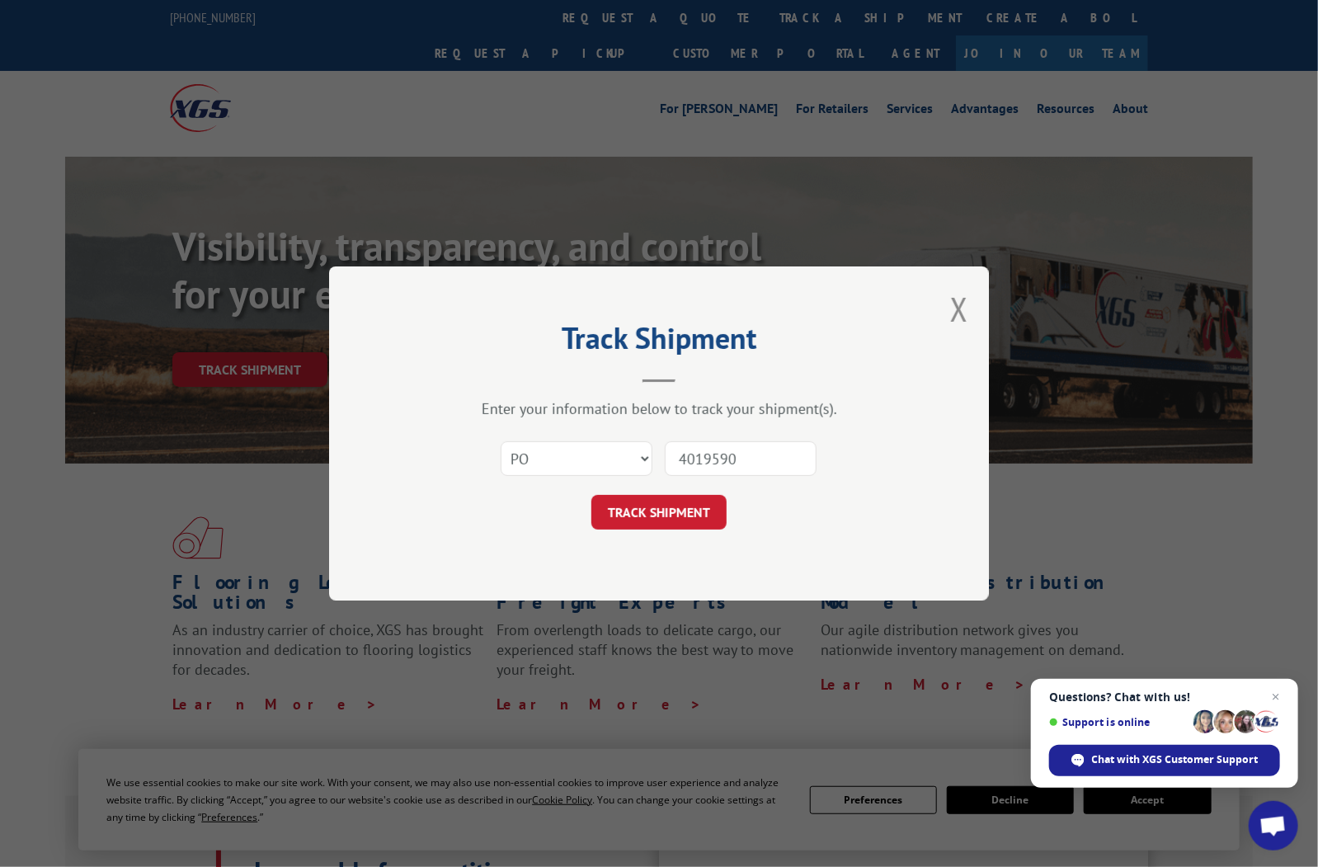
click button "TRACK SHIPMENT" at bounding box center [658, 512] width 135 height 35
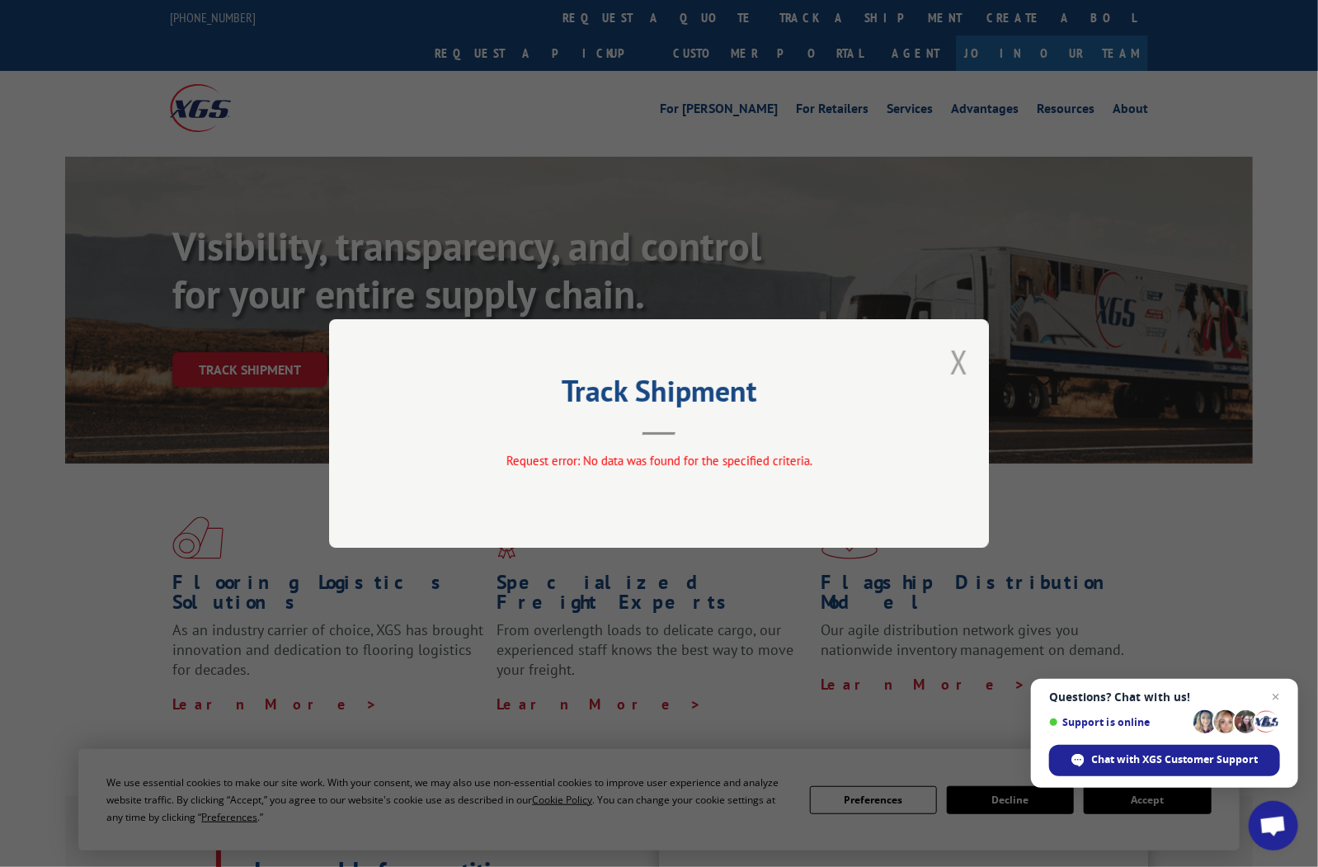
click at [955, 358] on button "Close modal" at bounding box center [959, 362] width 18 height 44
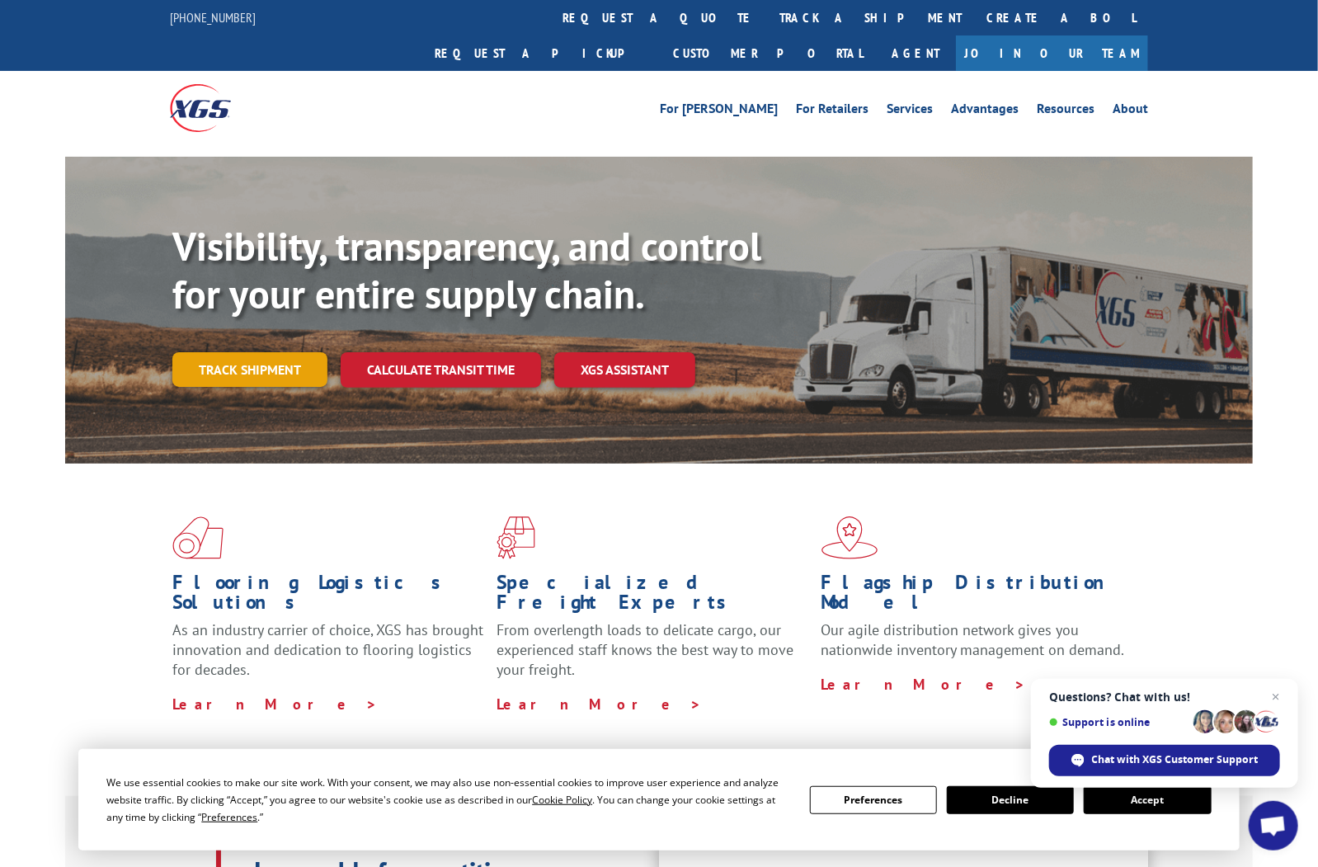
click at [249, 352] on link "Track shipment" at bounding box center [249, 369] width 155 height 35
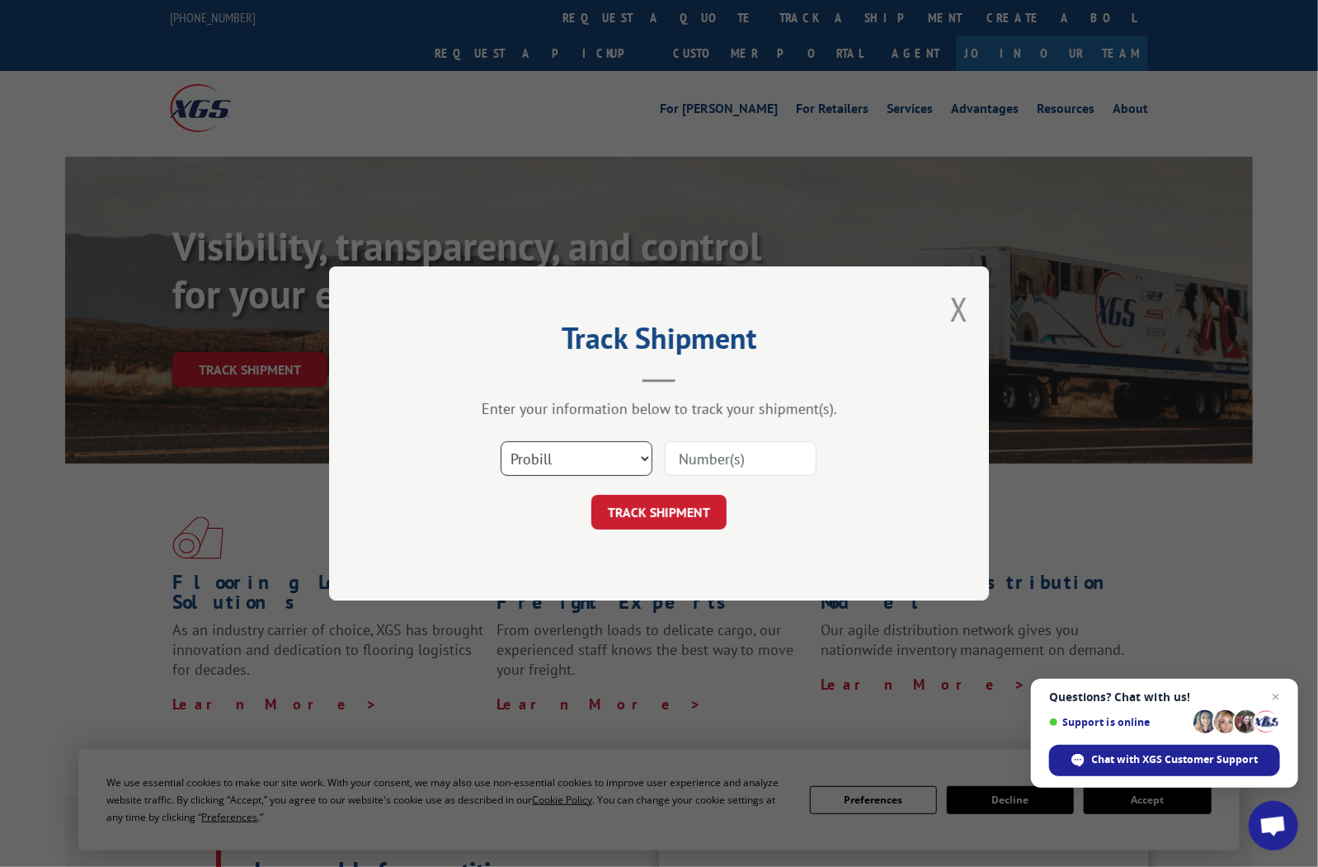
click at [643, 458] on select "Select category... Probill BOL PO" at bounding box center [577, 458] width 152 height 35
select select "bol"
click at [501, 441] on select "Select category... Probill BOL PO" at bounding box center [577, 458] width 152 height 35
click at [714, 453] on input at bounding box center [741, 458] width 152 height 35
type input "4019590"
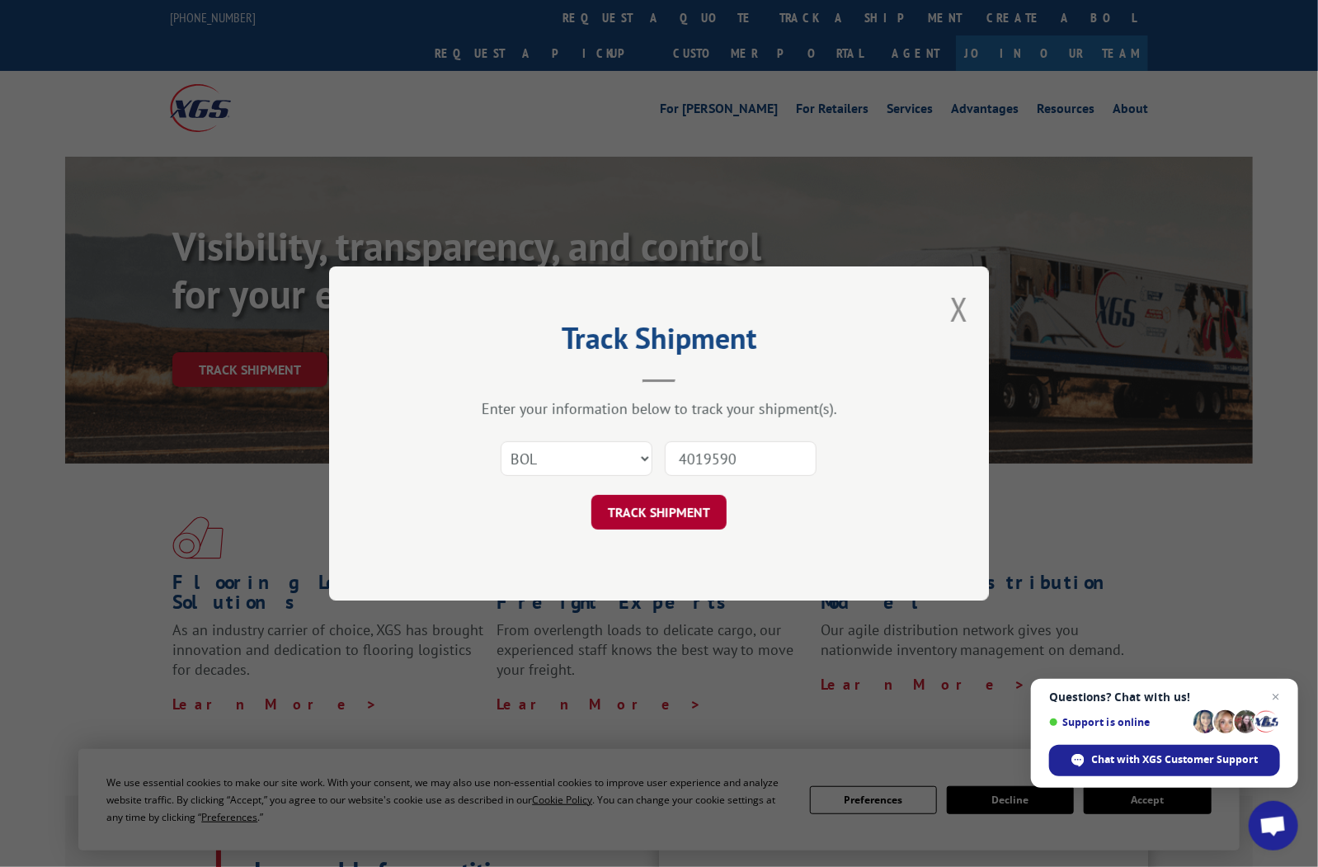
click at [700, 504] on button "TRACK SHIPMENT" at bounding box center [658, 512] width 135 height 35
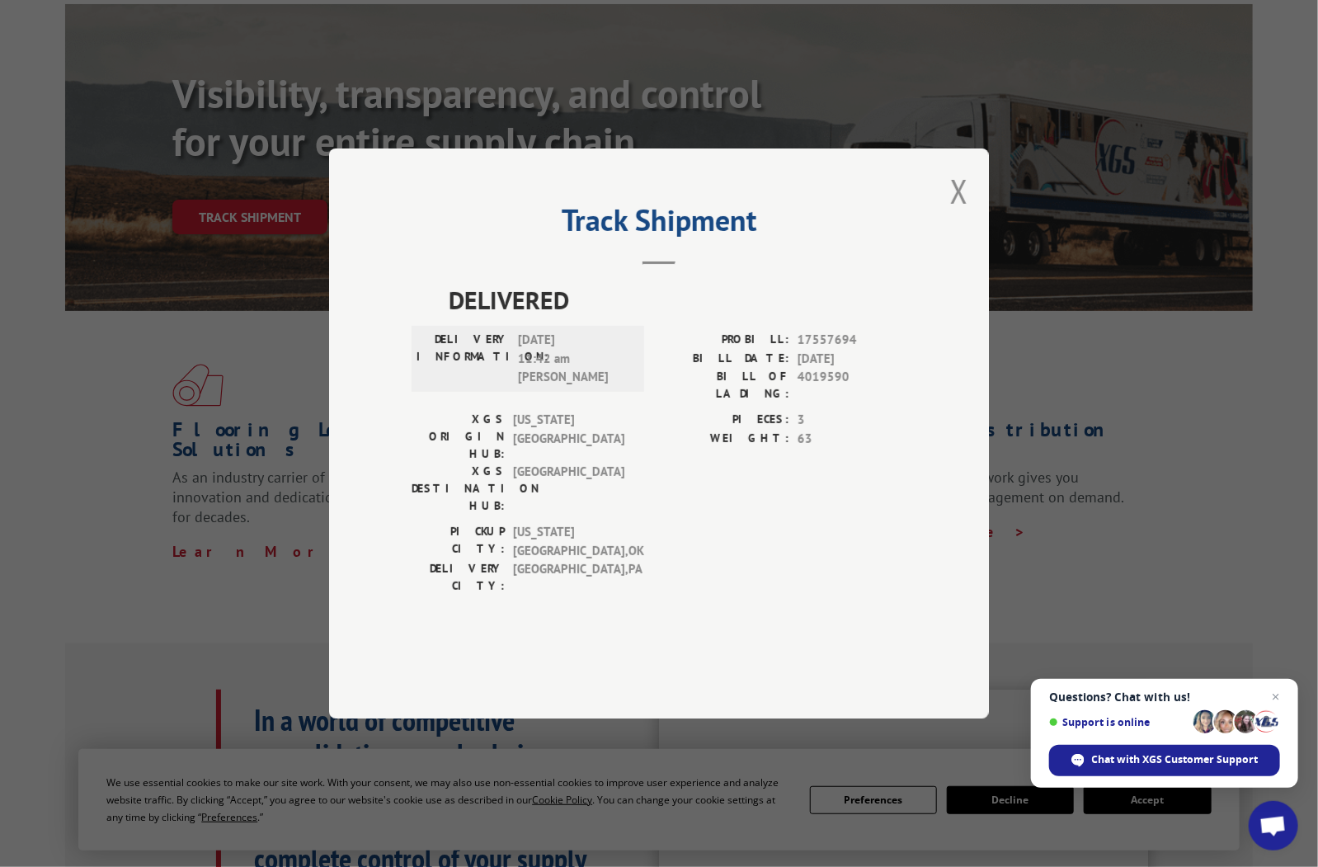
scroll to position [82, 0]
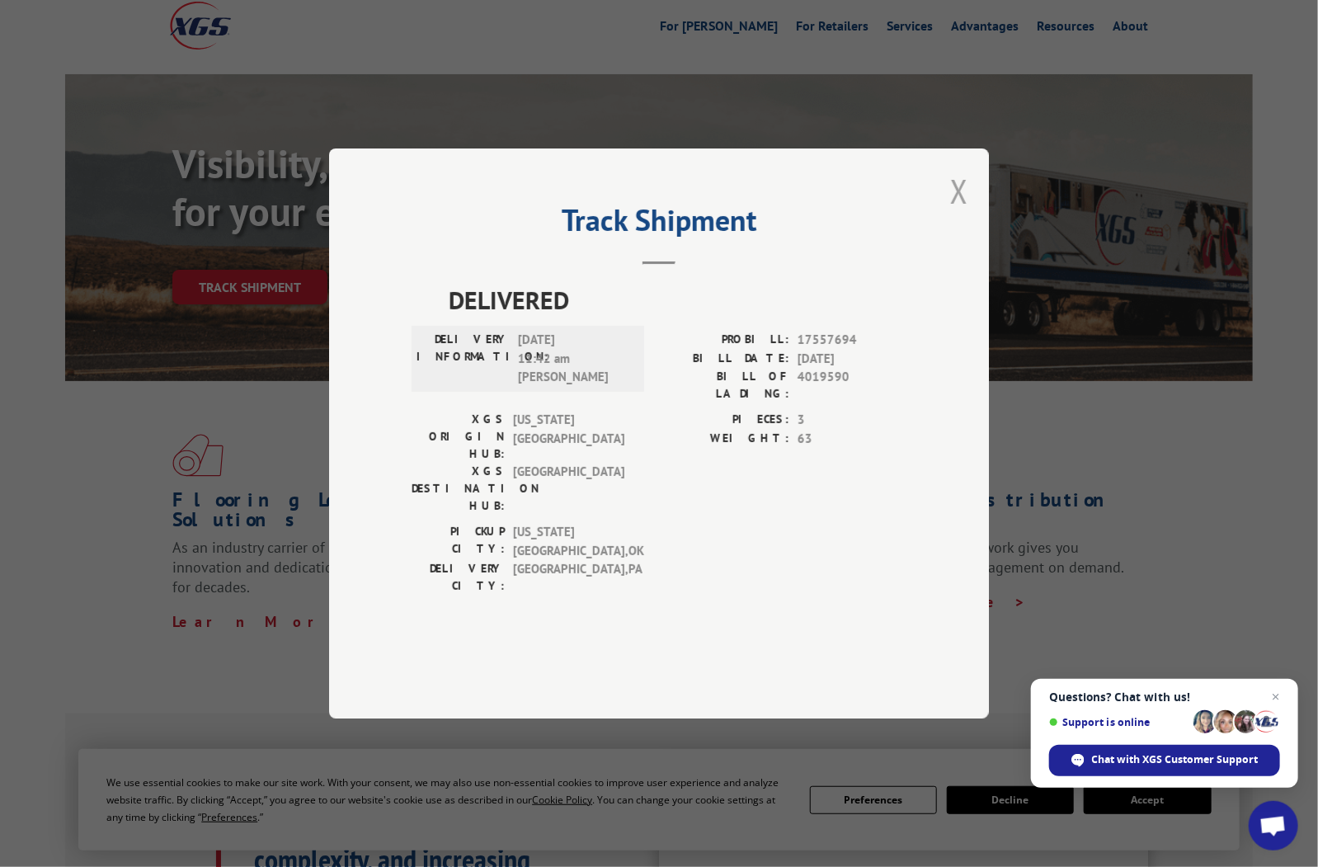
click at [960, 213] on button "Close modal" at bounding box center [959, 191] width 18 height 44
